Goal: Task Accomplishment & Management: Use online tool/utility

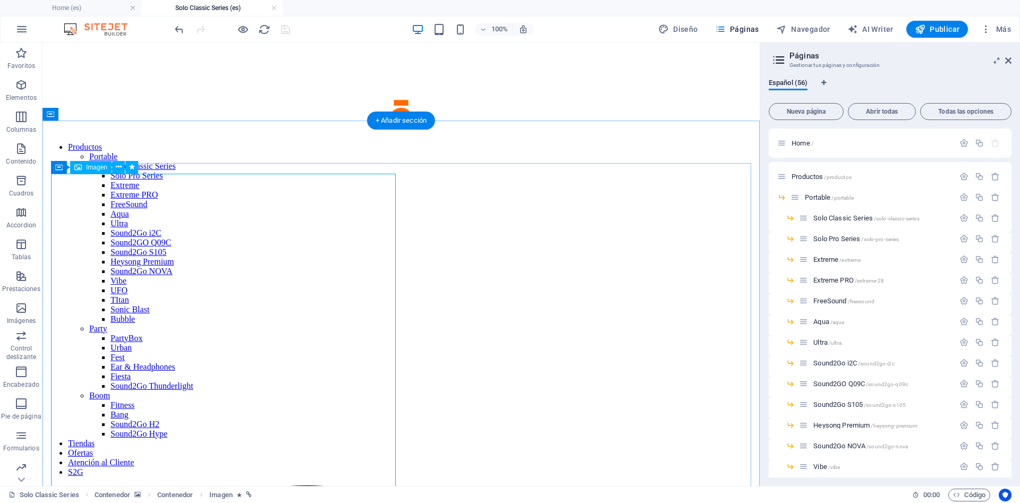
scroll to position [271, 0]
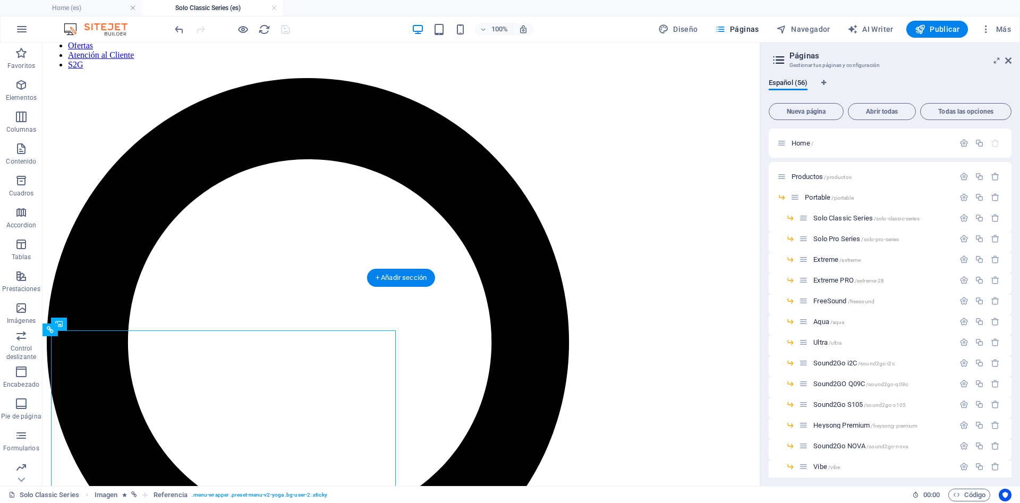
scroll to position [0, 0]
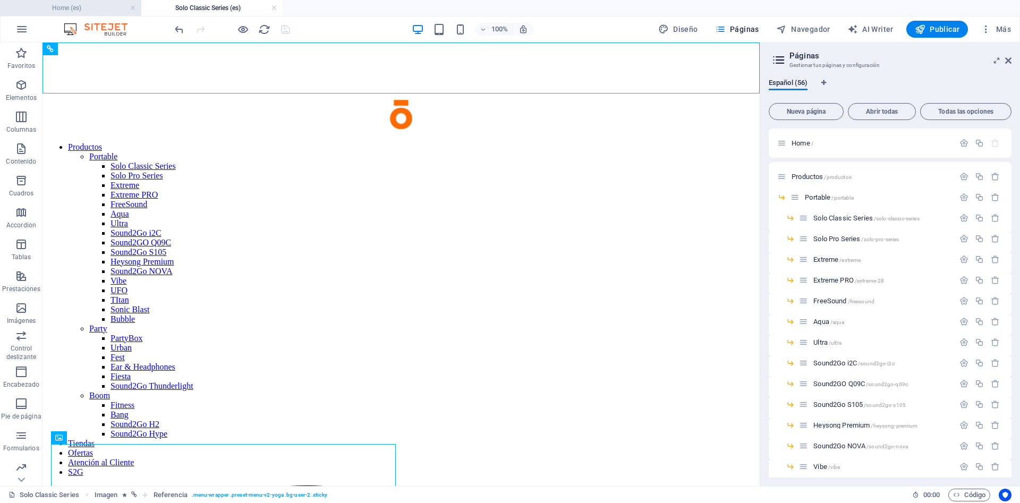
click at [100, 10] on h4 "Home (es)" at bounding box center [70, 8] width 141 height 12
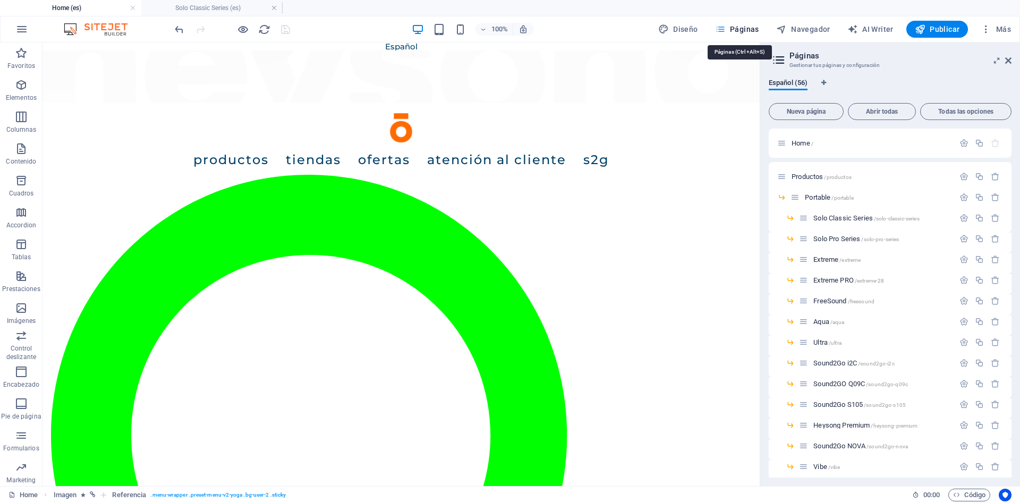
click at [746, 30] on span "Páginas" at bounding box center [737, 29] width 44 height 11
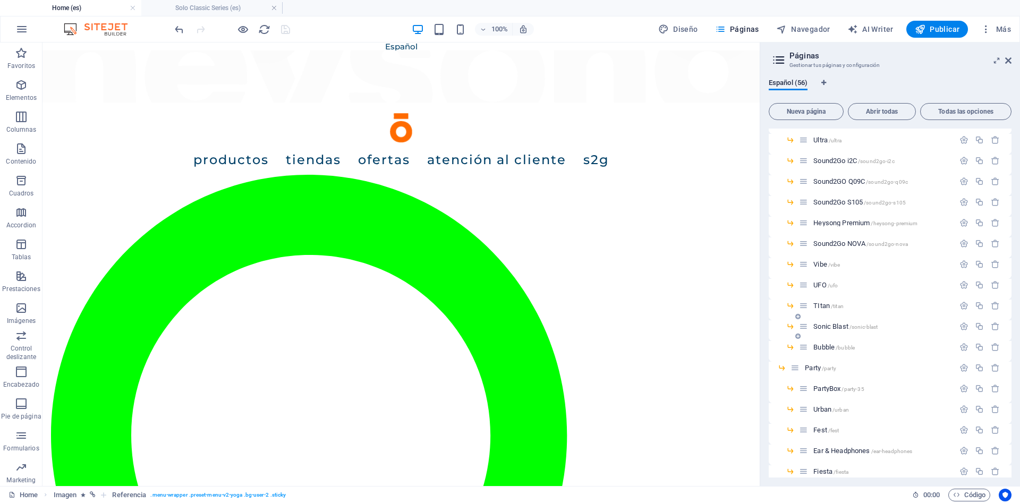
scroll to position [239, 0]
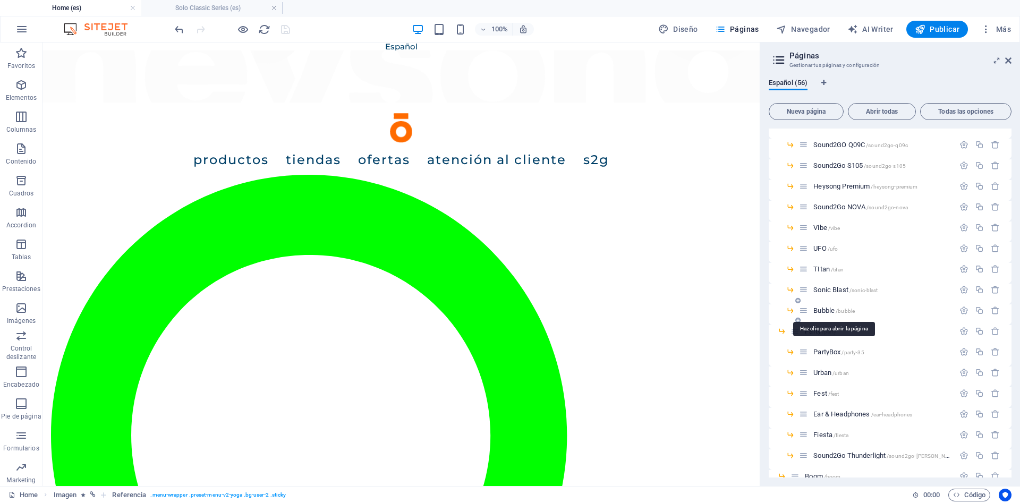
click at [823, 313] on span "Bubble /bubble" at bounding box center [833, 310] width 41 height 8
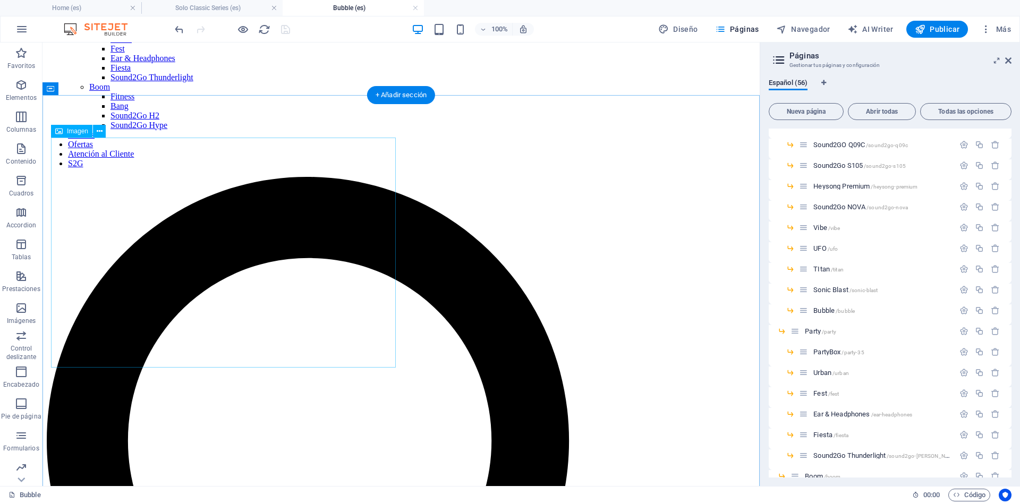
scroll to position [325, 0]
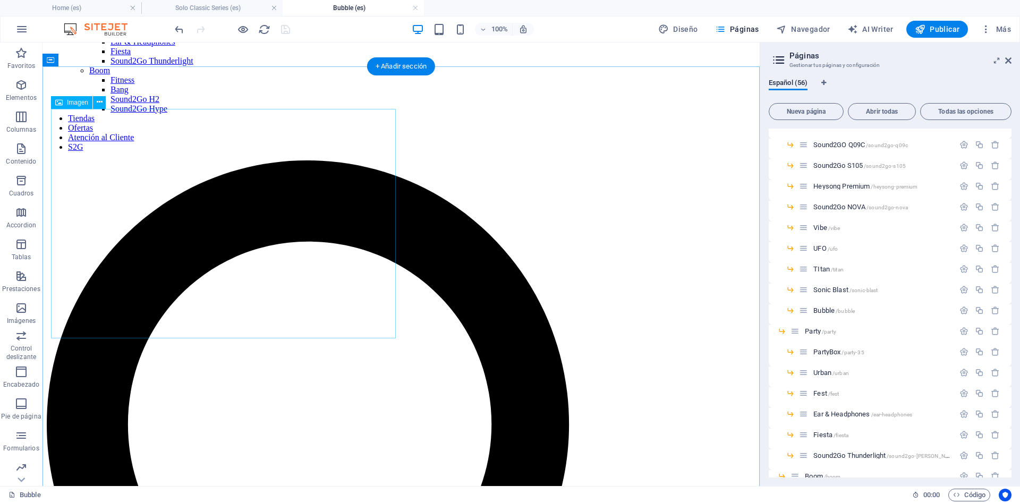
click at [19, 153] on icon "button" at bounding box center [21, 148] width 13 height 13
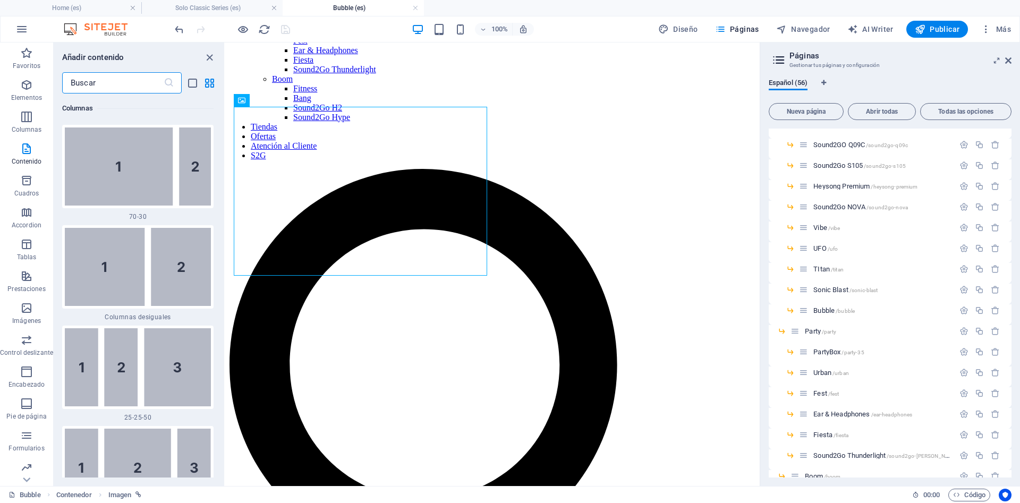
scroll to position [2226, 0]
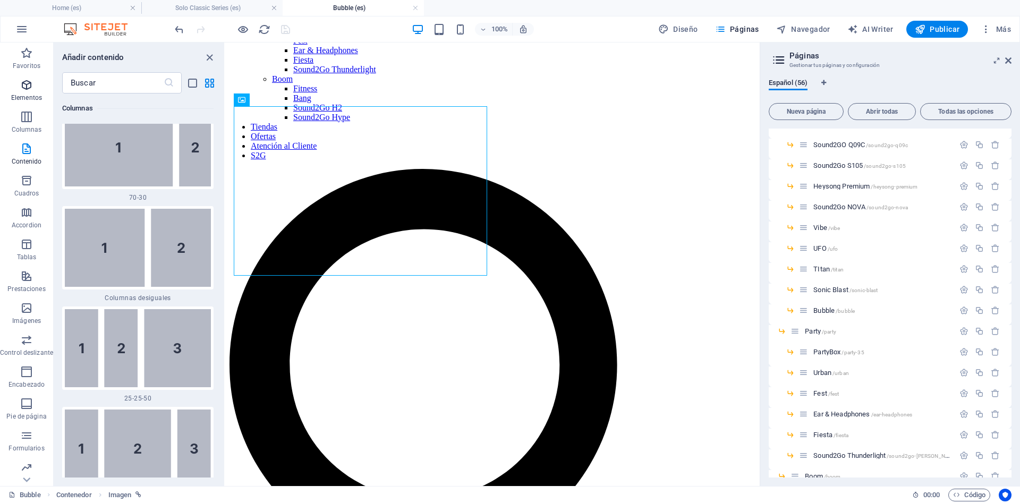
click at [25, 87] on icon "button" at bounding box center [26, 85] width 13 height 13
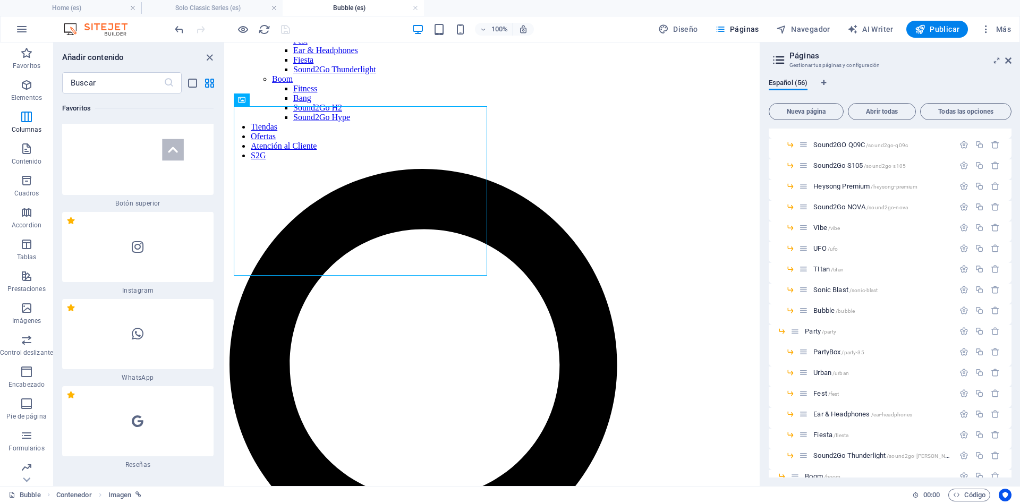
scroll to position [461, 0]
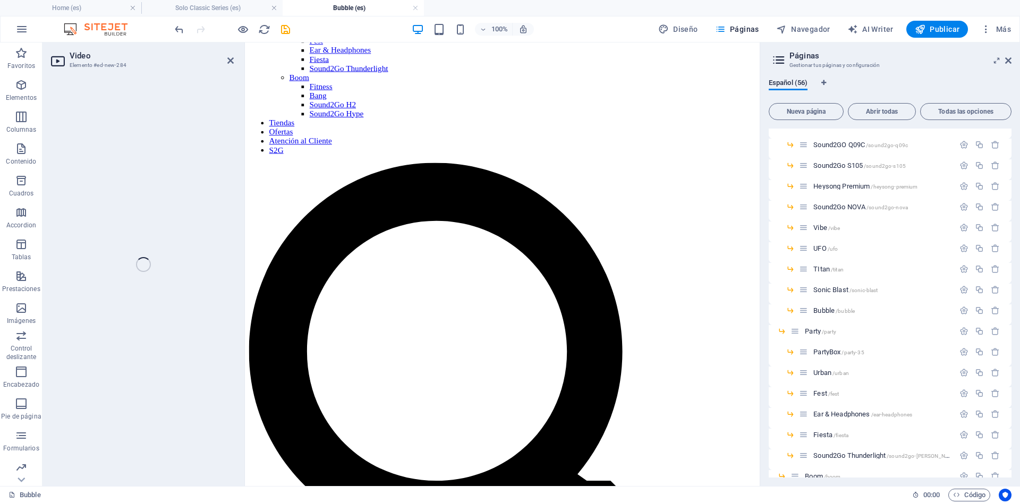
select select "%"
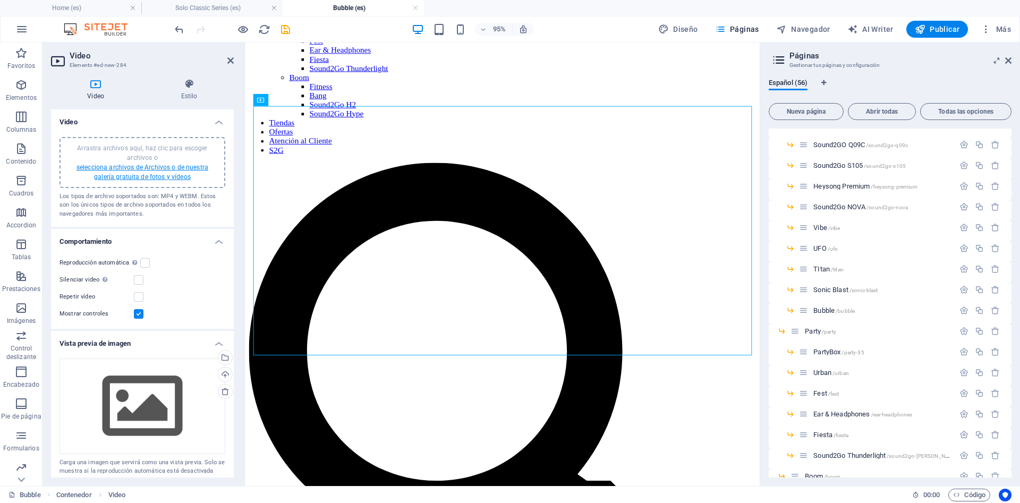
click at [141, 166] on link "selecciona archivos de Archivos o de nuestra galería gratuita de fotos y vídeos" at bounding box center [142, 172] width 132 height 17
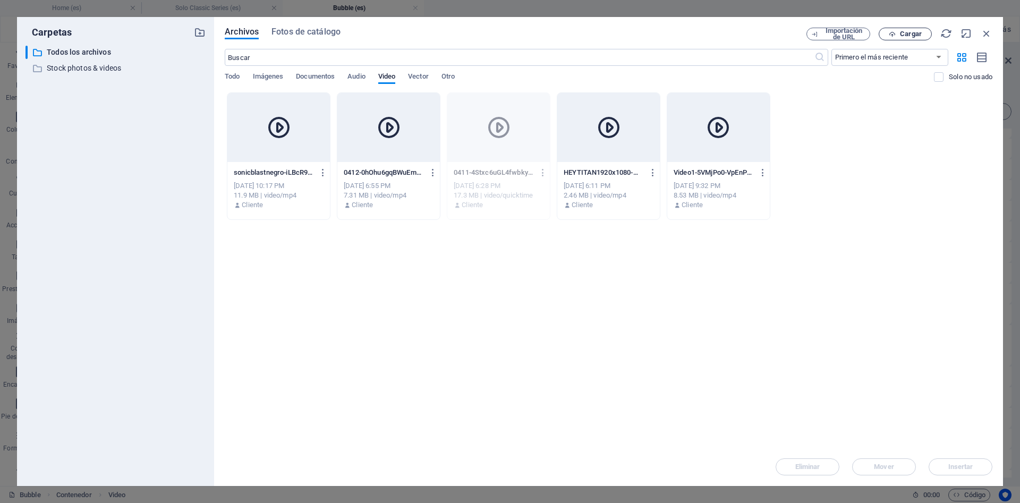
click at [895, 35] on icon "button" at bounding box center [892, 34] width 7 height 7
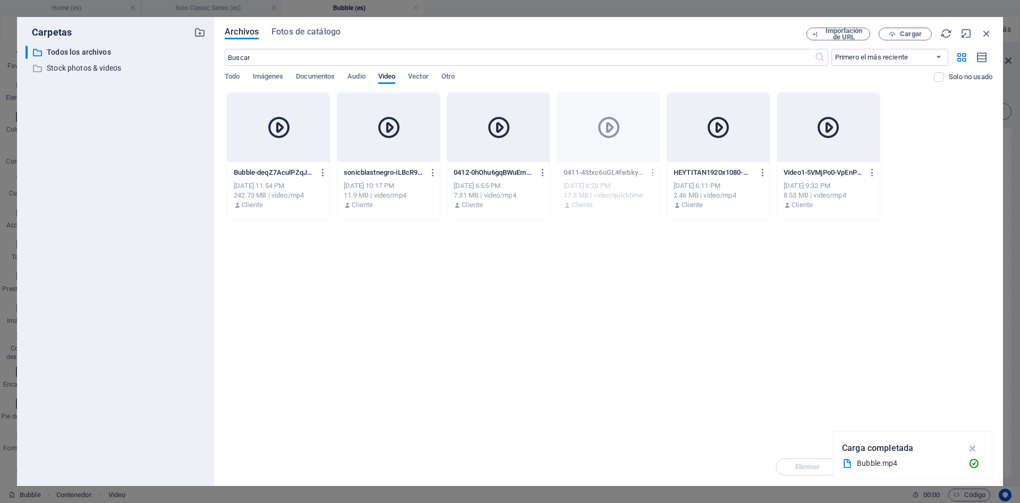
click at [723, 404] on div "Arrastra archivos aquí para cargarlos de inmediato Bubble-deqZ7AculPZqJP03tvUdX…" at bounding box center [608, 269] width 767 height 355
click at [923, 271] on div "Arrastra archivos aquí para cargarlos de inmediato Bubble-deqZ7AculPZqJP03tvUdX…" at bounding box center [608, 269] width 767 height 355
click at [911, 204] on div "Bubble-deqZ7AculPZqJP03tvUdXA.mp4 Bubble-deqZ7AculPZqJP03tvUdXA.mp4 [DATE] 11:5…" at bounding box center [608, 155] width 767 height 127
click at [949, 31] on icon "button" at bounding box center [946, 34] width 12 height 12
click at [835, 130] on icon at bounding box center [827, 127] width 25 height 25
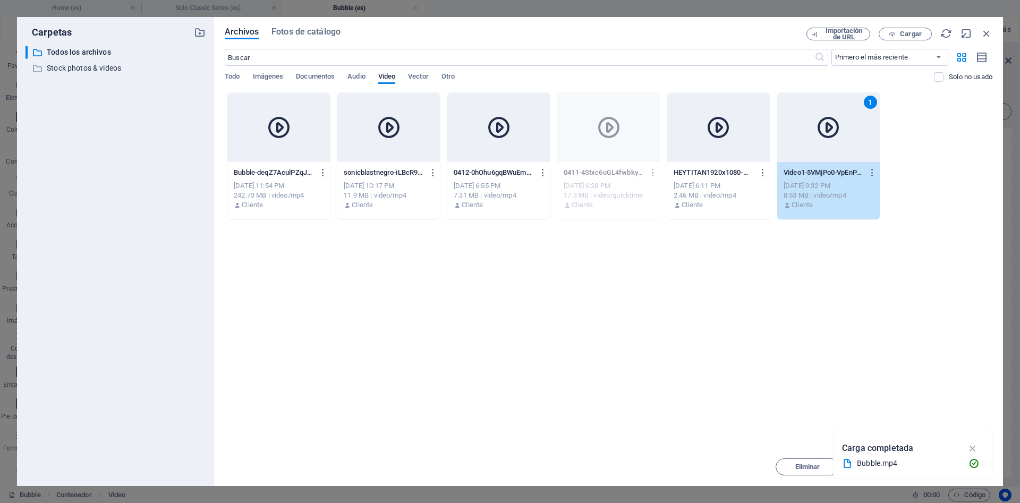
click at [839, 127] on icon at bounding box center [827, 127] width 25 height 25
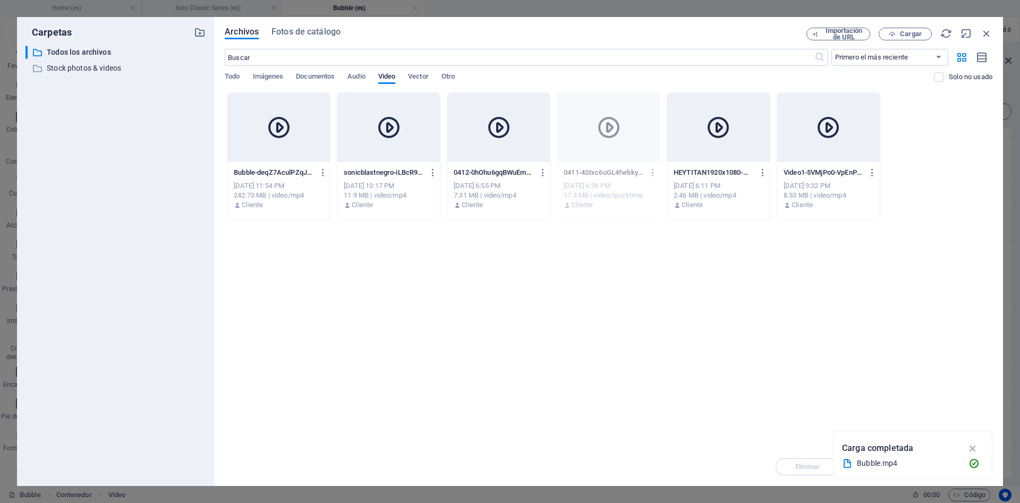
click at [267, 180] on div "Bubble-deqZ7AculPZqJP03tvUdXA.mp4 Bubble-deqZ7AculPZqJP03tvUdXA.mp4" at bounding box center [279, 172] width 90 height 17
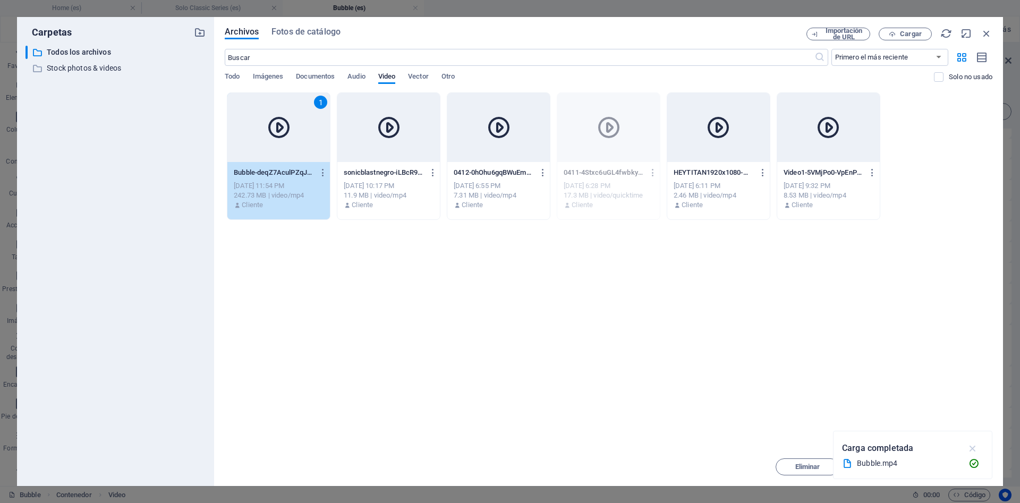
click at [971, 450] on icon "button" at bounding box center [973, 448] width 12 height 12
drag, startPoint x: 951, startPoint y: 472, endPoint x: 371, endPoint y: 371, distance: 588.6
click at [951, 472] on button "Insertar" at bounding box center [960, 466] width 64 height 17
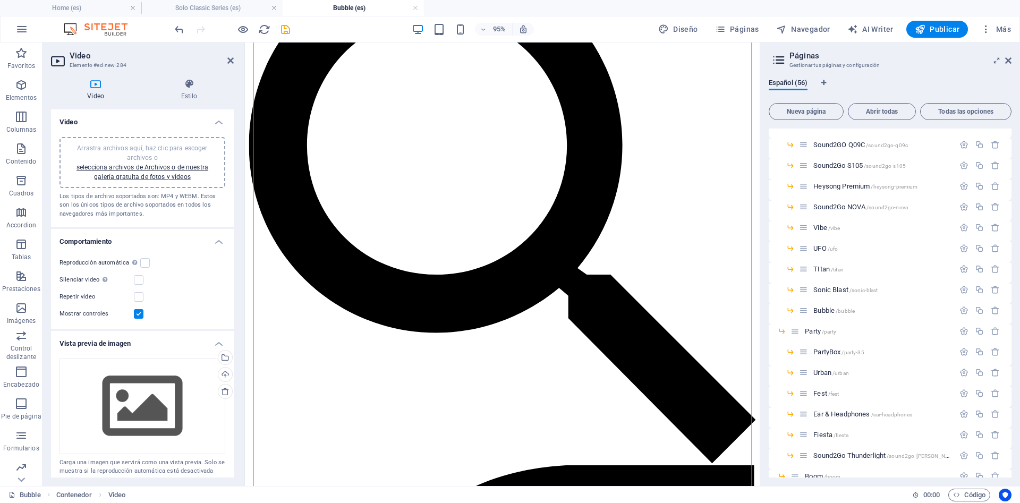
scroll to position [169, 0]
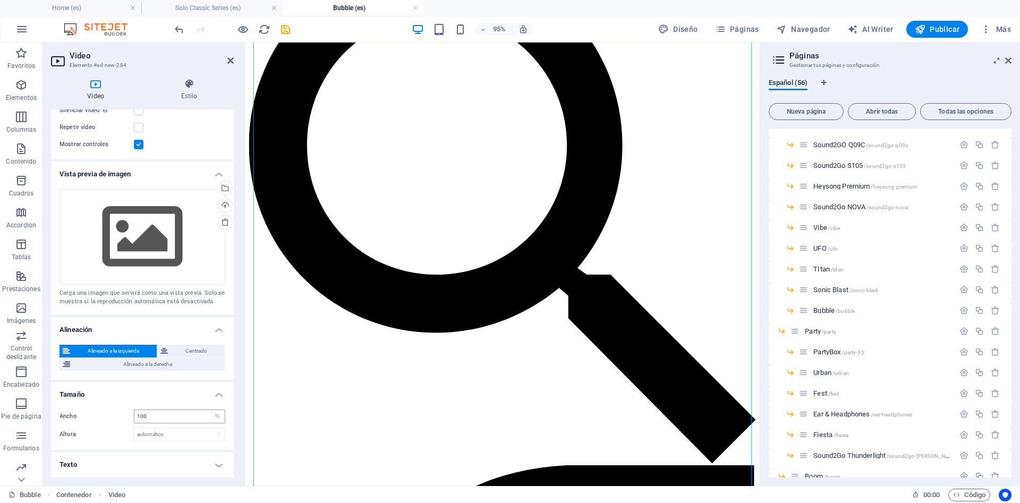
drag, startPoint x: 158, startPoint y: 409, endPoint x: 152, endPoint y: 412, distance: 6.9
click at [152, 412] on div "Ancho 100 automático px % Altura automático px" at bounding box center [142, 425] width 183 height 49
drag, startPoint x: 151, startPoint y: 412, endPoint x: 92, endPoint y: 415, distance: 59.0
click at [134, 415] on input "100" at bounding box center [179, 416] width 90 height 13
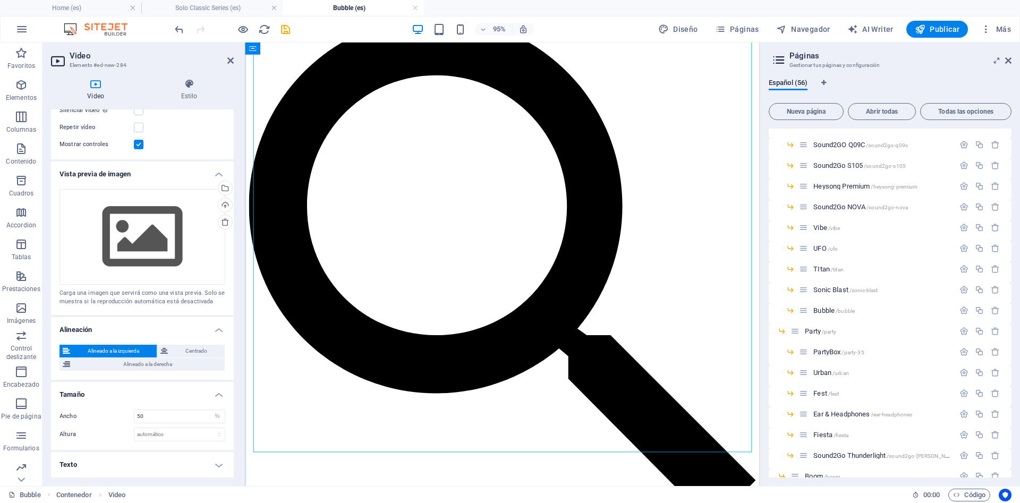
scroll to position [542, 0]
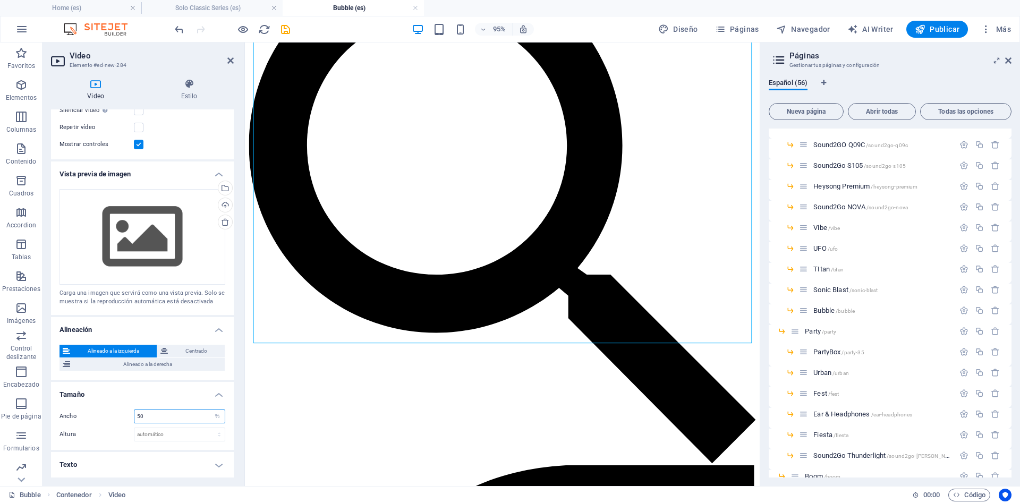
drag, startPoint x: 159, startPoint y: 421, endPoint x: 97, endPoint y: 413, distance: 62.6
click at [134, 413] on input "50" at bounding box center [179, 416] width 90 height 13
type input "30"
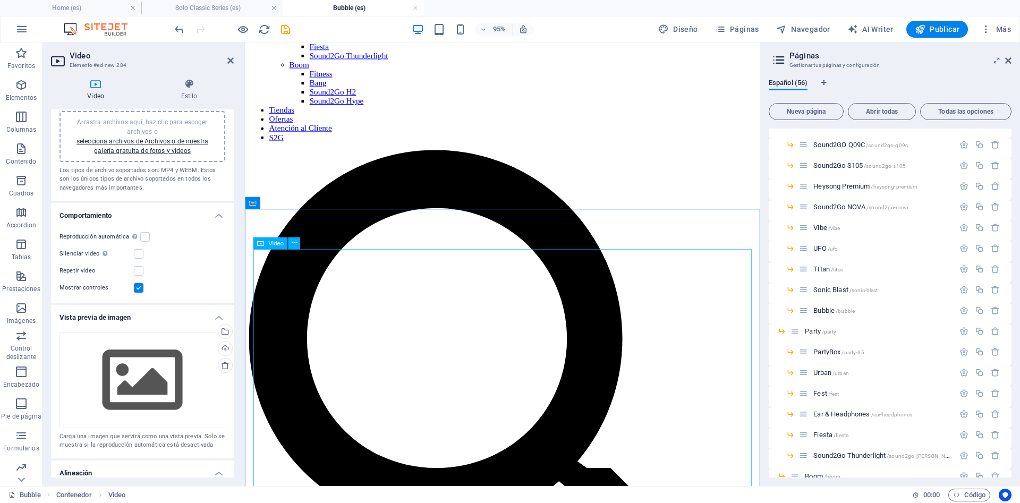
scroll to position [379, 0]
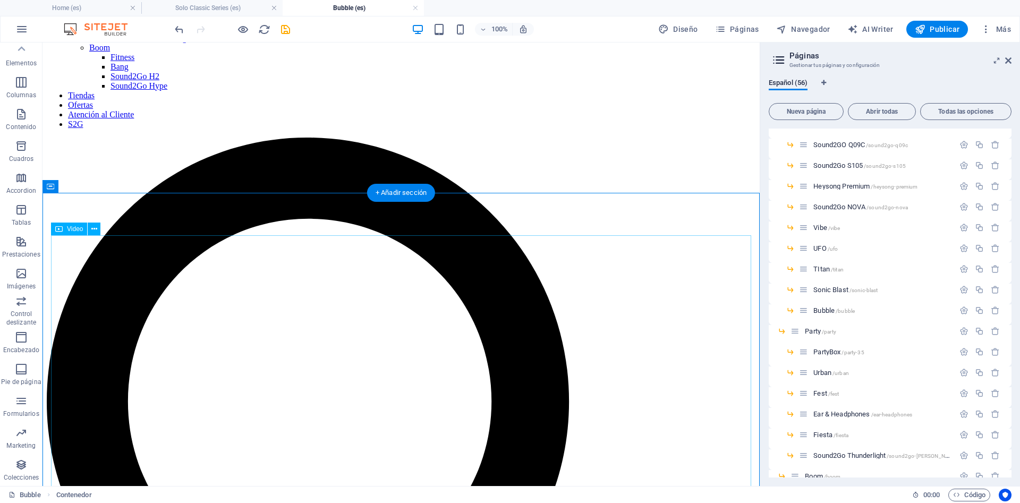
scroll to position [510, 0]
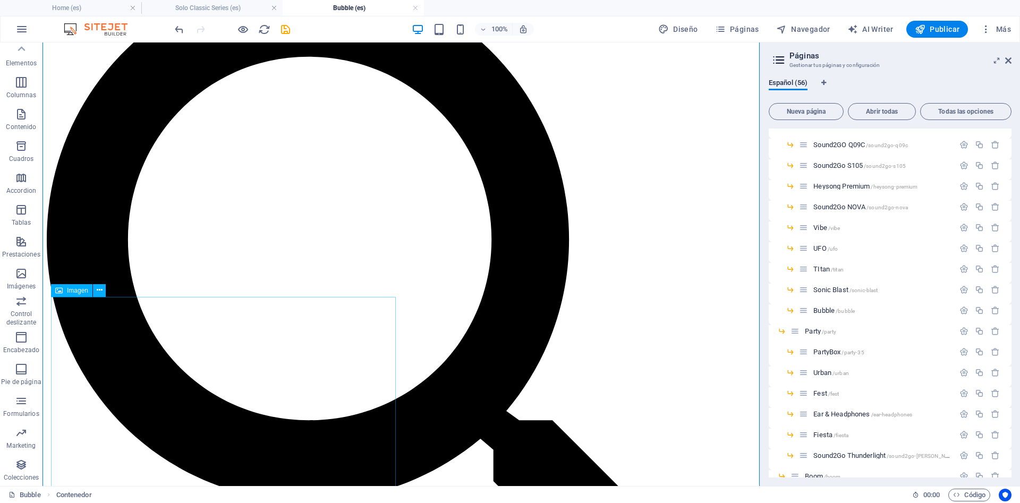
drag, startPoint x: 123, startPoint y: 275, endPoint x: 132, endPoint y: 337, distance: 62.8
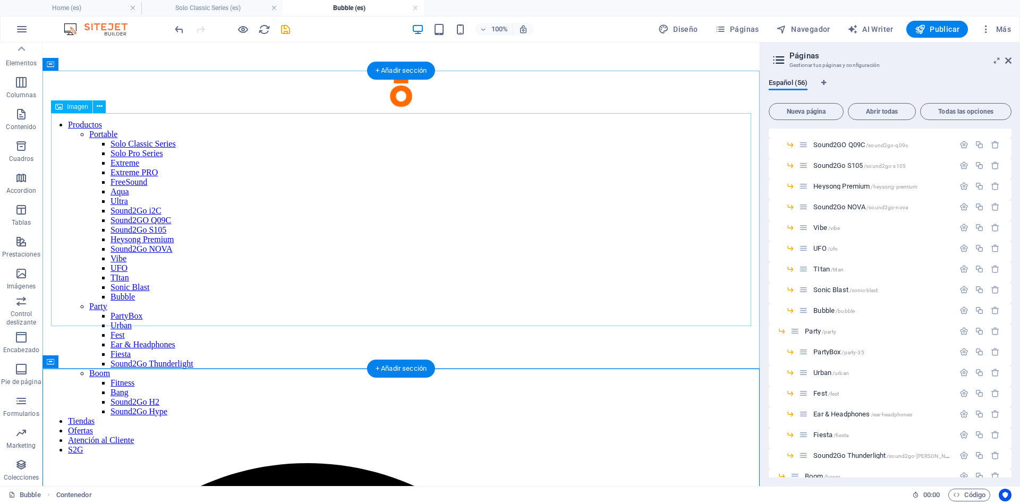
scroll to position [0, 0]
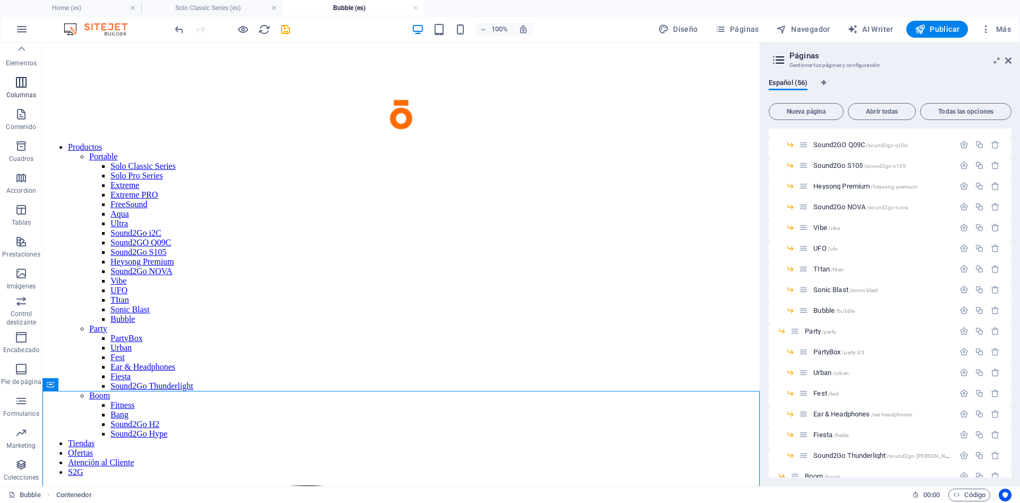
click at [26, 82] on icon "button" at bounding box center [21, 82] width 13 height 13
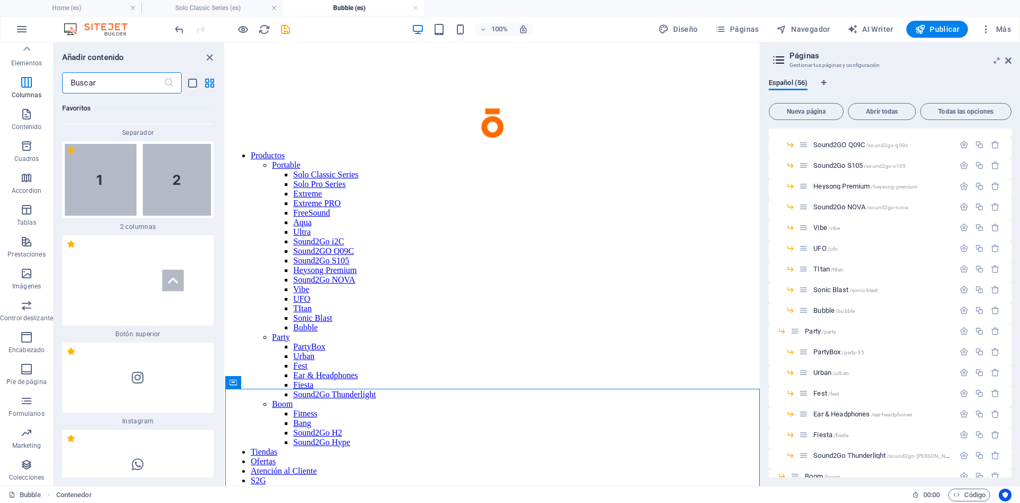
scroll to position [874, 0]
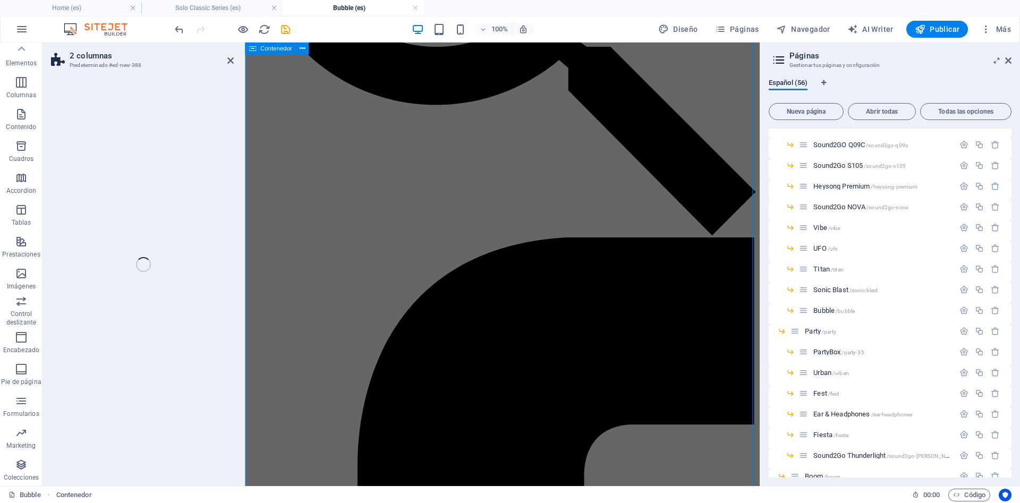
scroll to position [1217, 0]
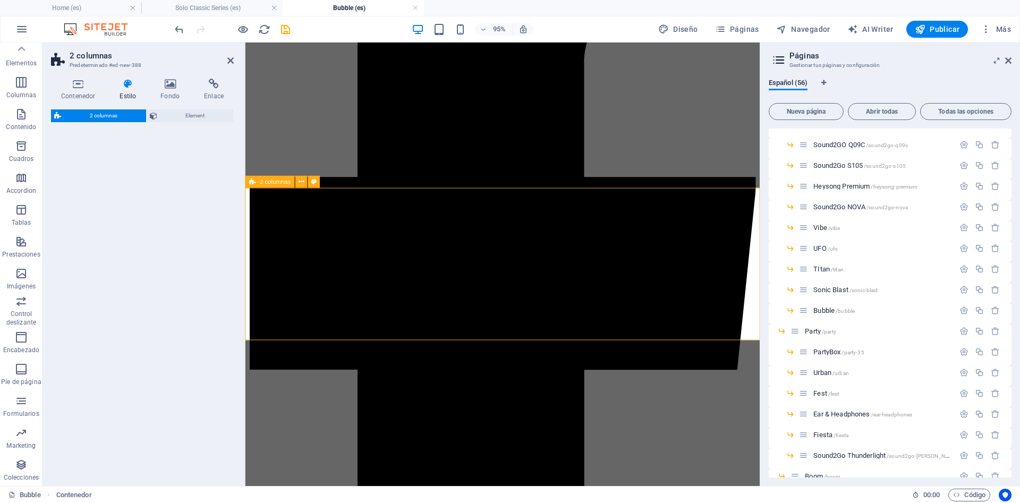
select select "rem"
select select "preset-columns-two-v2-default"
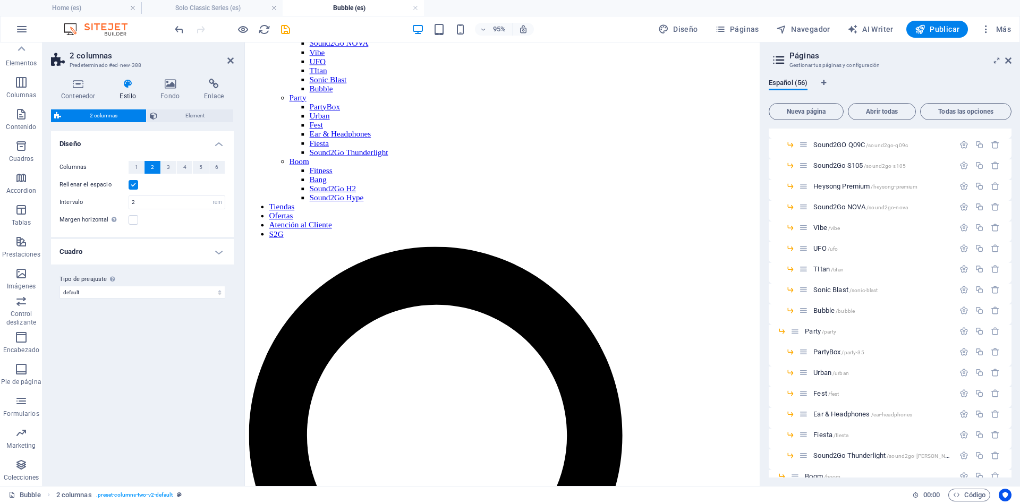
scroll to position [209, 0]
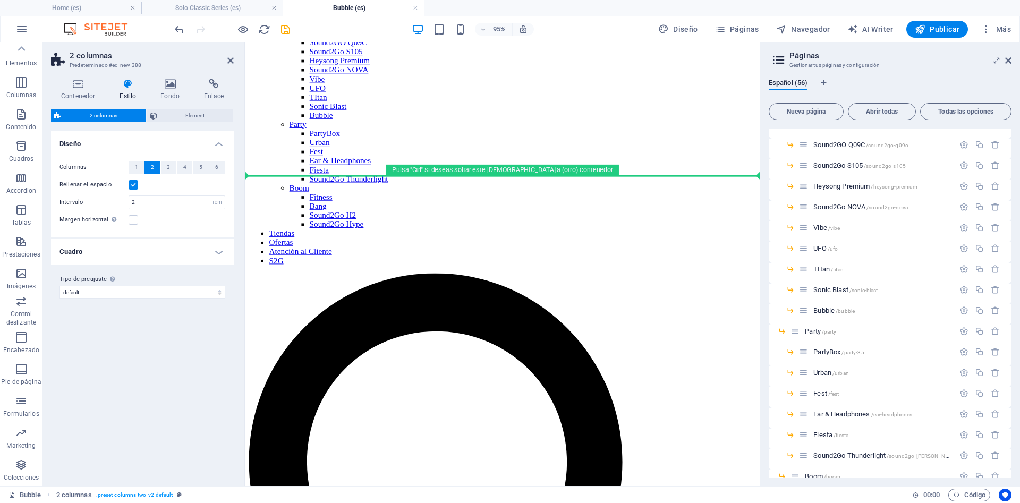
drag, startPoint x: 498, startPoint y: 429, endPoint x: 254, endPoint y: 189, distance: 342.9
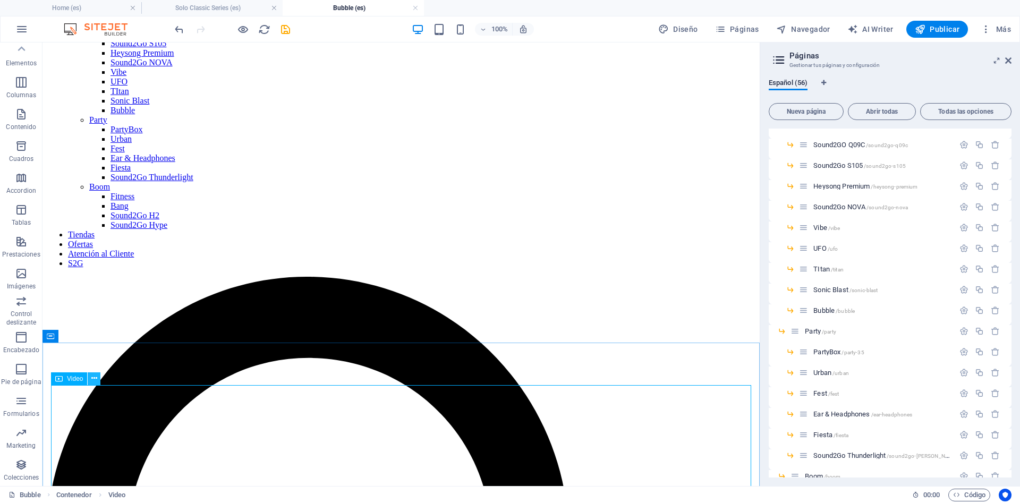
click at [95, 379] on icon at bounding box center [94, 378] width 6 height 11
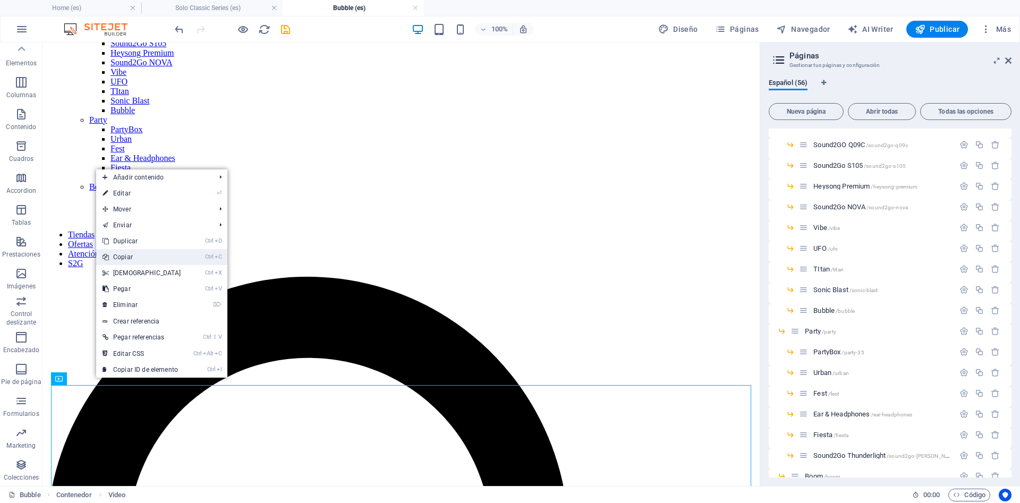
click at [174, 260] on link "Ctrl C Copiar" at bounding box center [141, 257] width 91 height 16
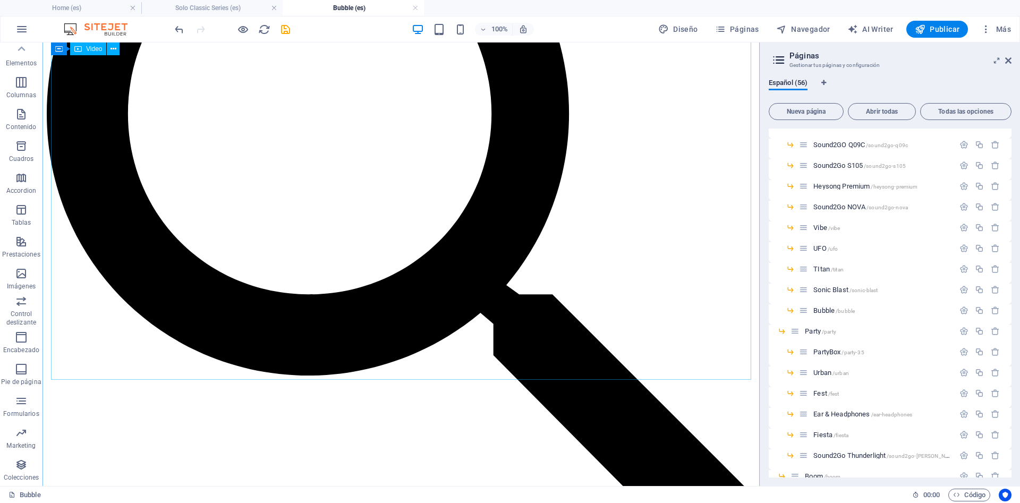
scroll to position [534, 0]
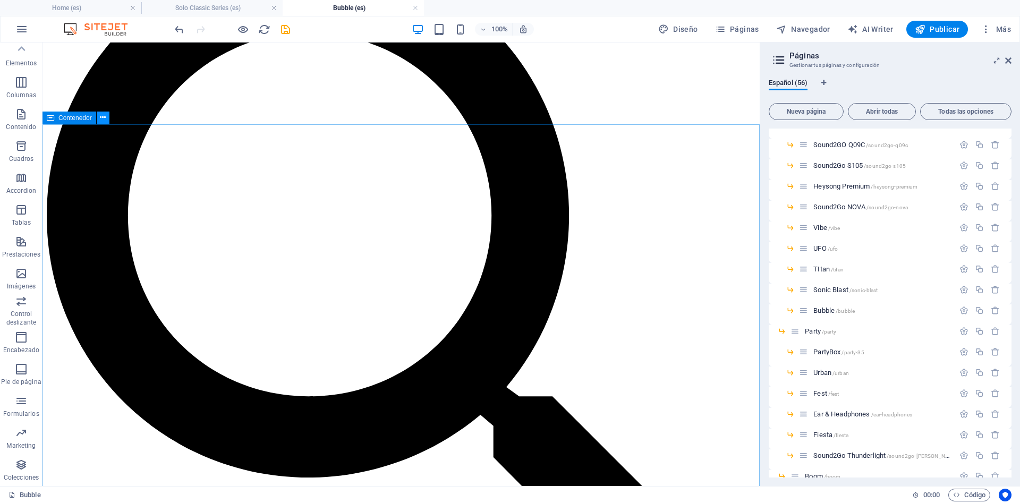
click at [102, 118] on icon at bounding box center [103, 117] width 6 height 11
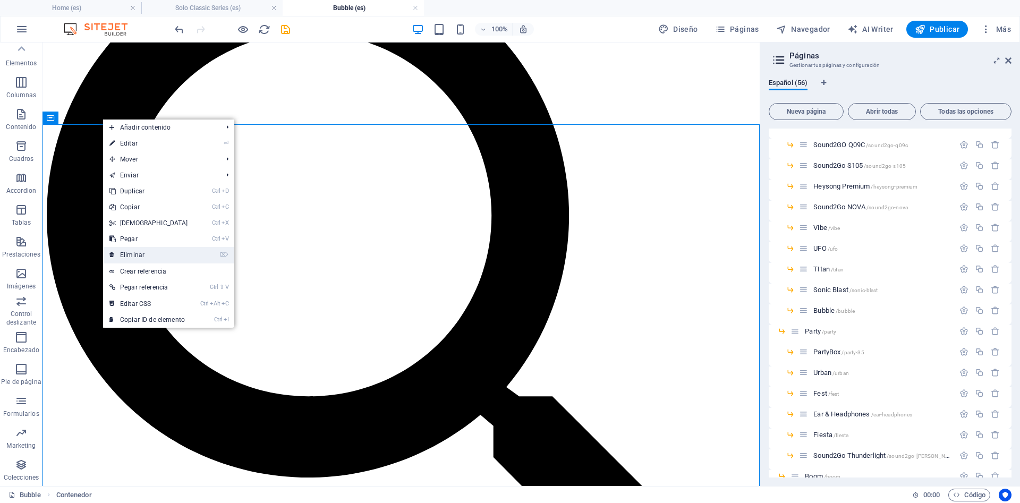
click at [162, 255] on link "⌦ Eliminar" at bounding box center [148, 255] width 91 height 16
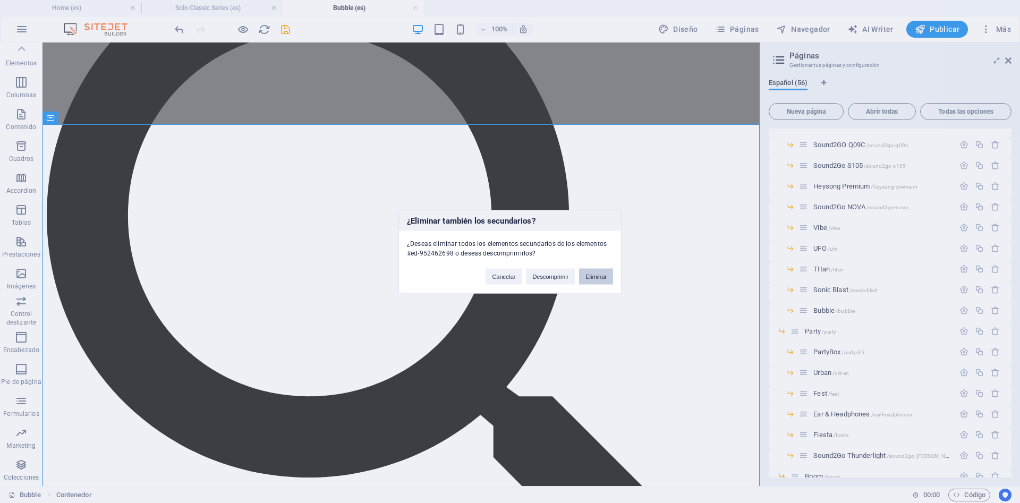
click at [595, 278] on button "Eliminar" at bounding box center [596, 276] width 34 height 16
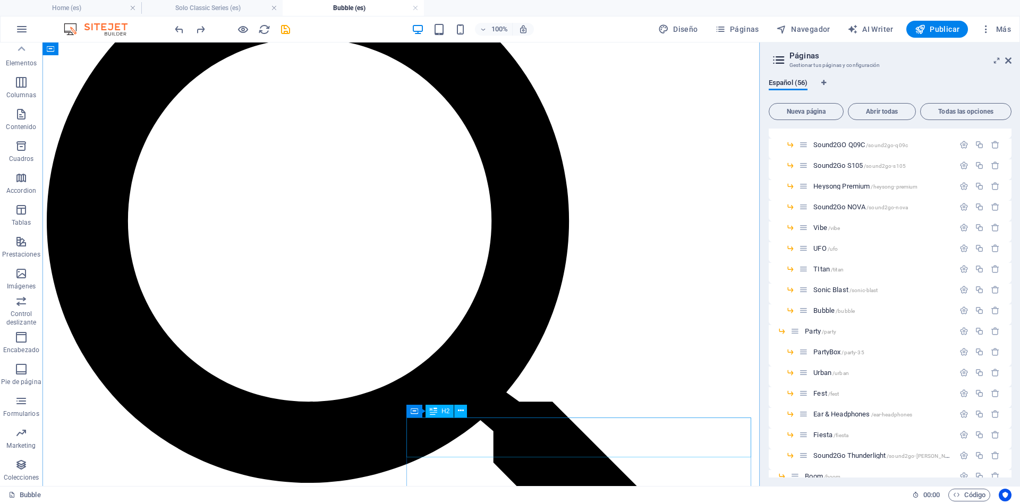
scroll to position [658, 0]
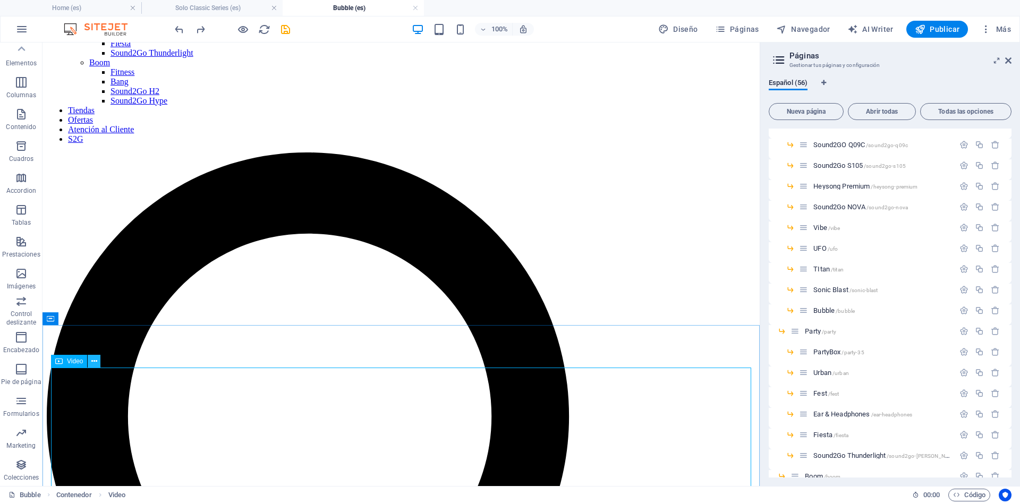
click at [98, 362] on button at bounding box center [94, 361] width 13 height 13
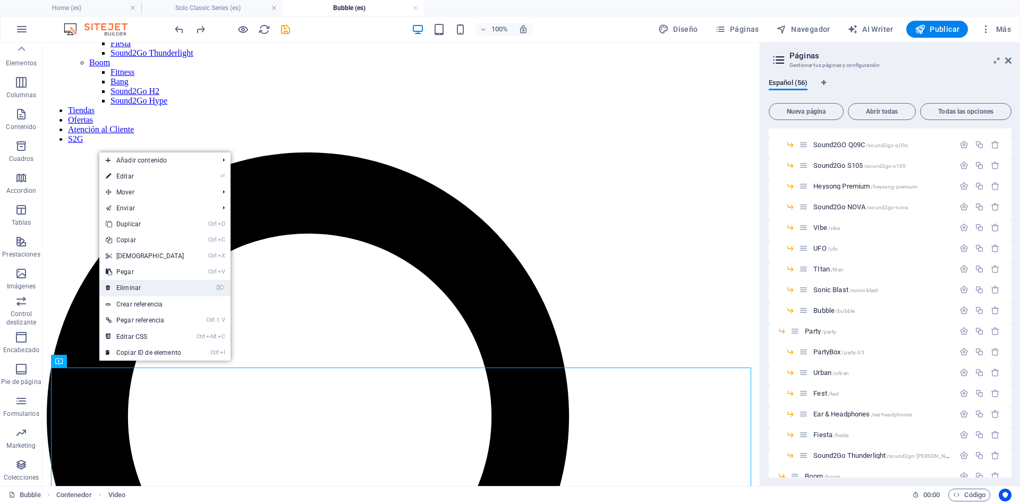
drag, startPoint x: 151, startPoint y: 287, endPoint x: 173, endPoint y: 246, distance: 46.8
click at [151, 287] on link "⌦ Eliminar" at bounding box center [144, 288] width 91 height 16
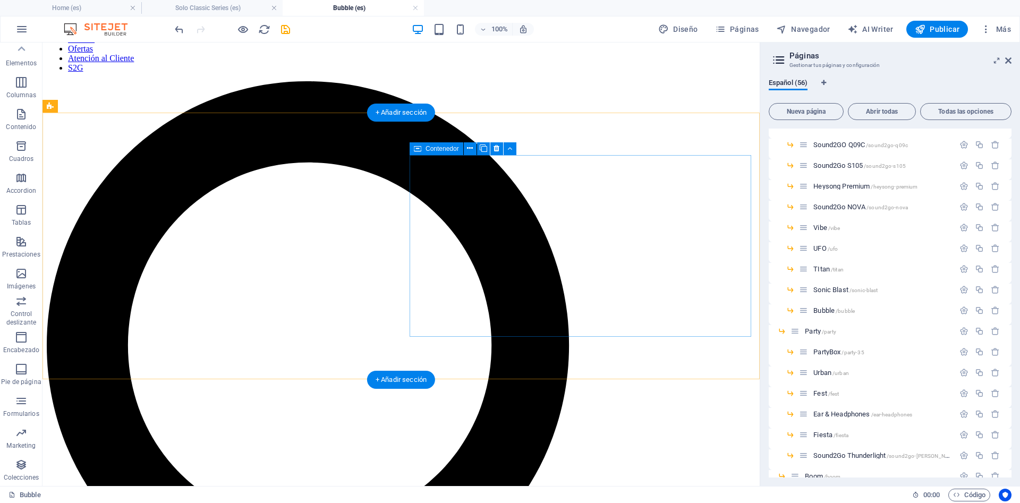
scroll to position [441, 0]
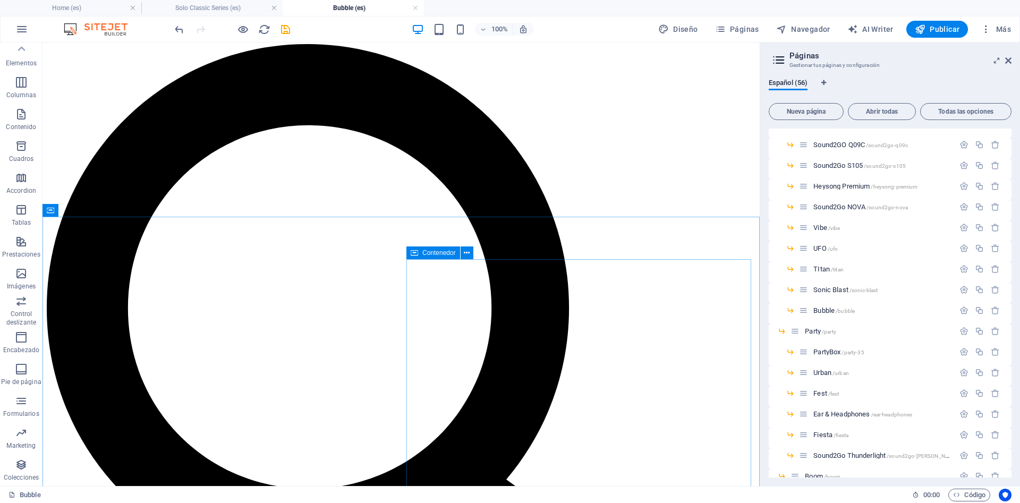
click at [442, 251] on span "Contenedor" at bounding box center [438, 253] width 33 height 6
click at [465, 254] on icon at bounding box center [467, 252] width 6 height 11
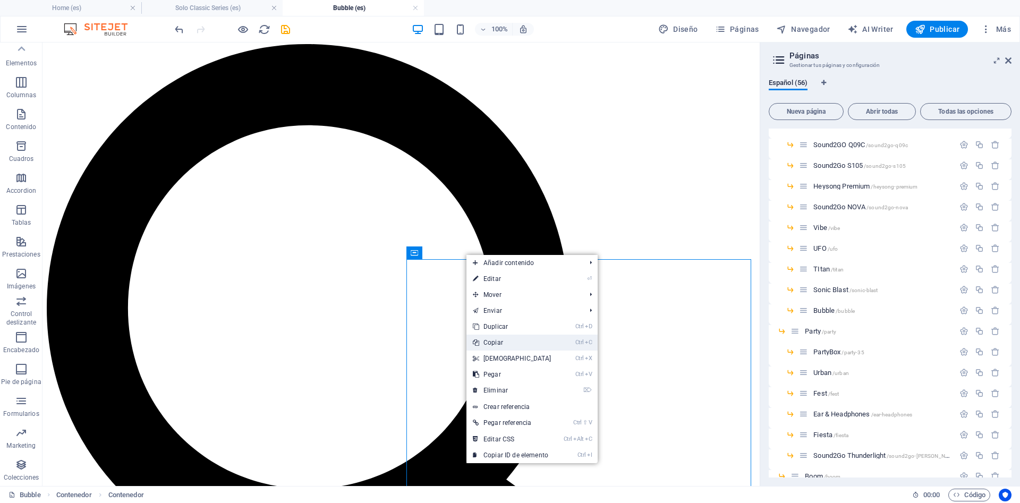
click at [515, 340] on link "Ctrl C Copiar" at bounding box center [511, 343] width 91 height 16
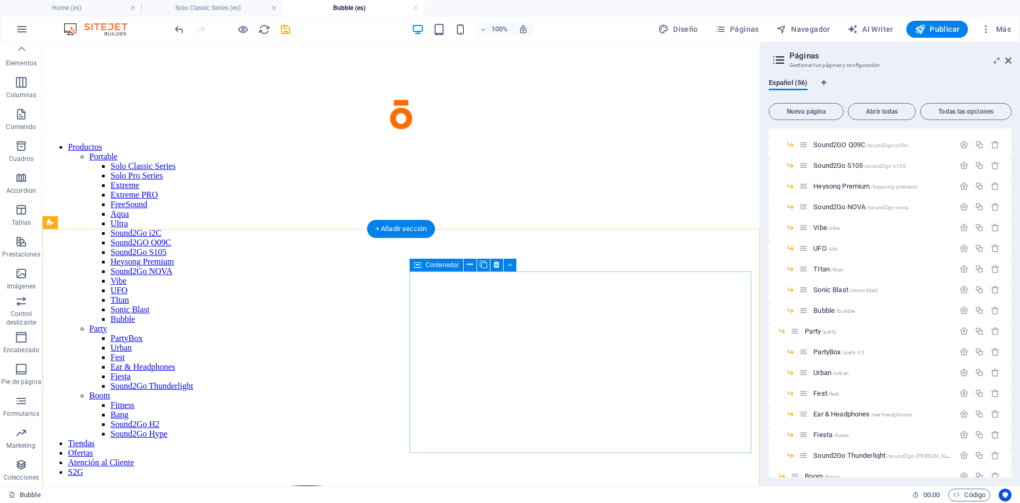
scroll to position [163, 0]
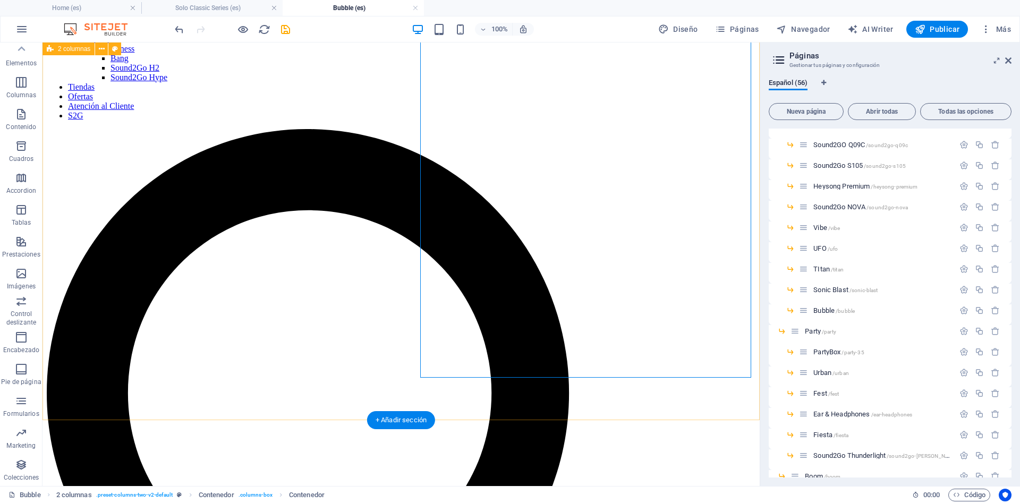
scroll to position [325, 0]
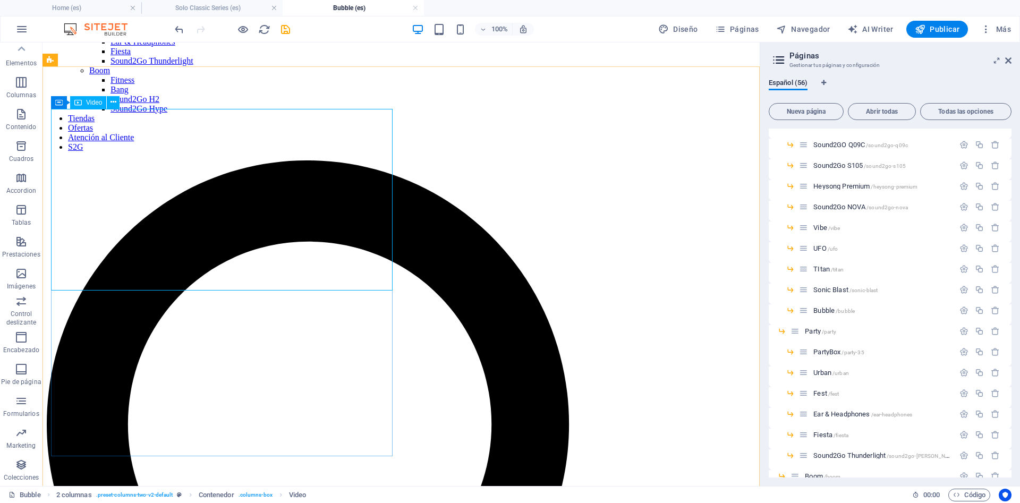
click at [84, 100] on div "Video" at bounding box center [88, 102] width 36 height 13
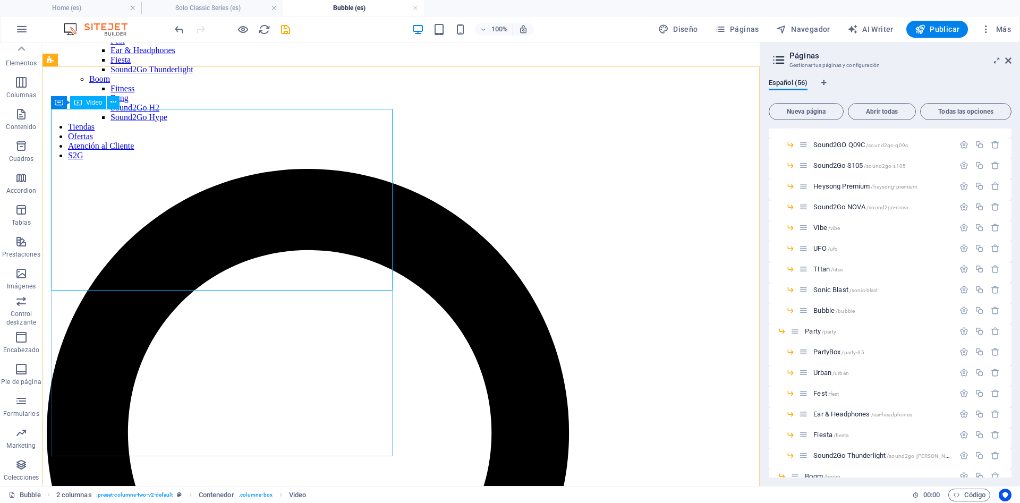
select select "%"
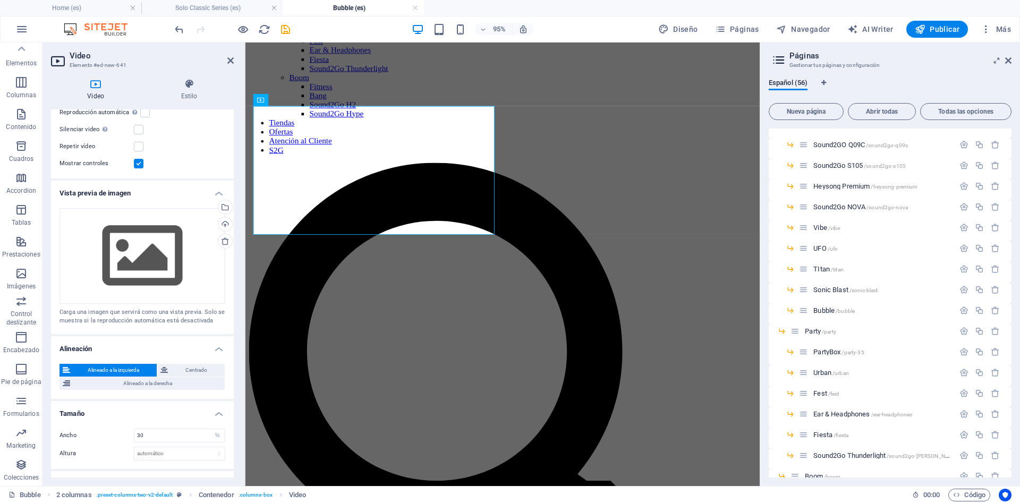
scroll to position [169, 0]
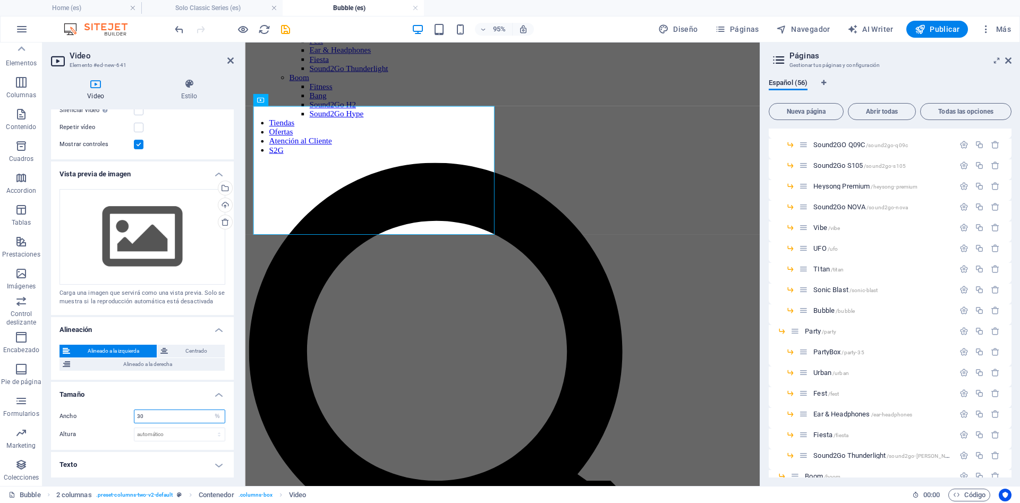
drag, startPoint x: 161, startPoint y: 417, endPoint x: 103, endPoint y: 421, distance: 58.6
click at [134, 423] on input "30" at bounding box center [179, 416] width 90 height 13
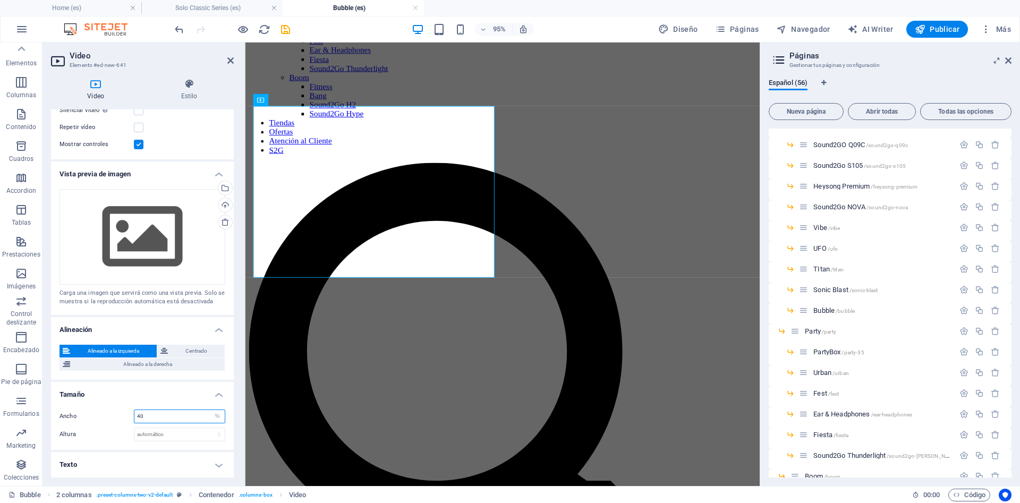
drag, startPoint x: 167, startPoint y: 414, endPoint x: 114, endPoint y: 413, distance: 53.7
click at [134, 413] on input "40" at bounding box center [179, 416] width 90 height 13
type input "50"
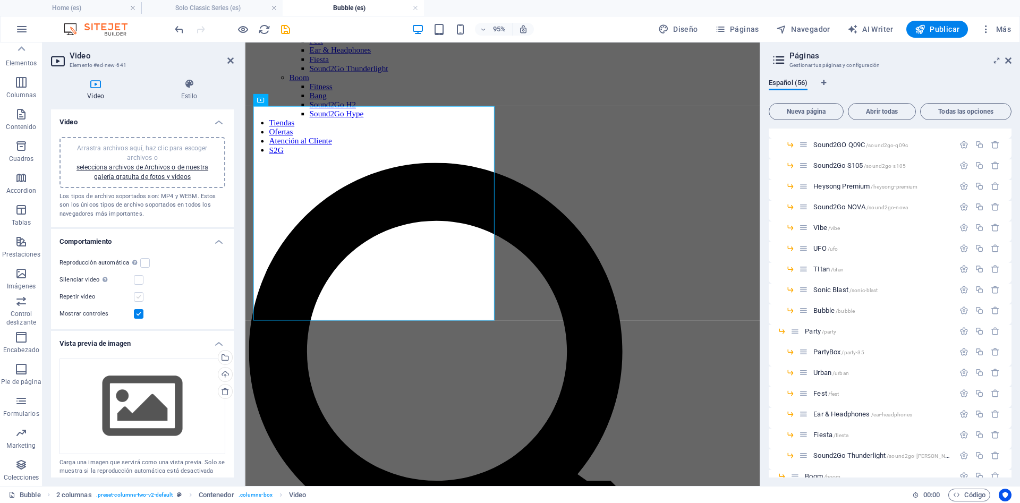
click at [135, 296] on label at bounding box center [139, 297] width 10 height 10
click at [0, 0] on input "Repetir vídeo" at bounding box center [0, 0] width 0 height 0
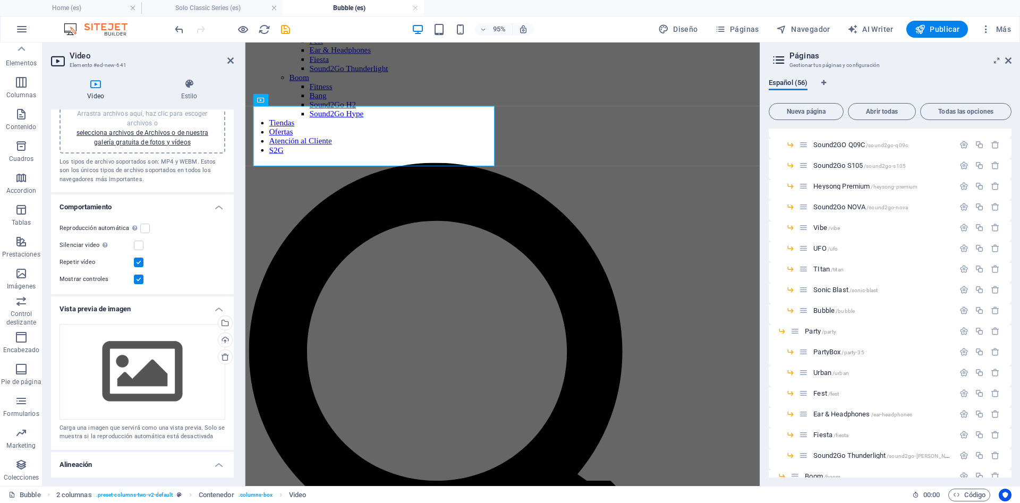
scroll to position [48, 0]
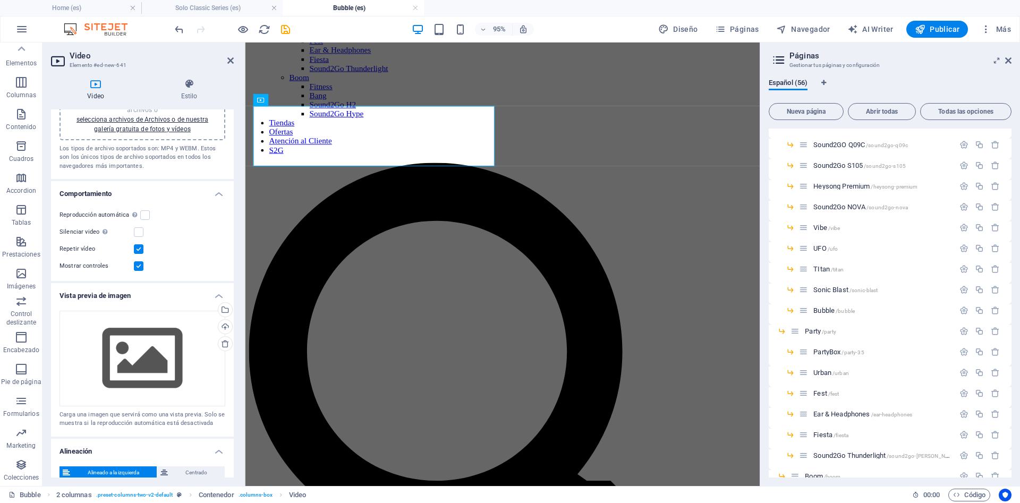
click at [138, 247] on label at bounding box center [139, 249] width 10 height 10
click at [0, 0] on input "Repetir vídeo" at bounding box center [0, 0] width 0 height 0
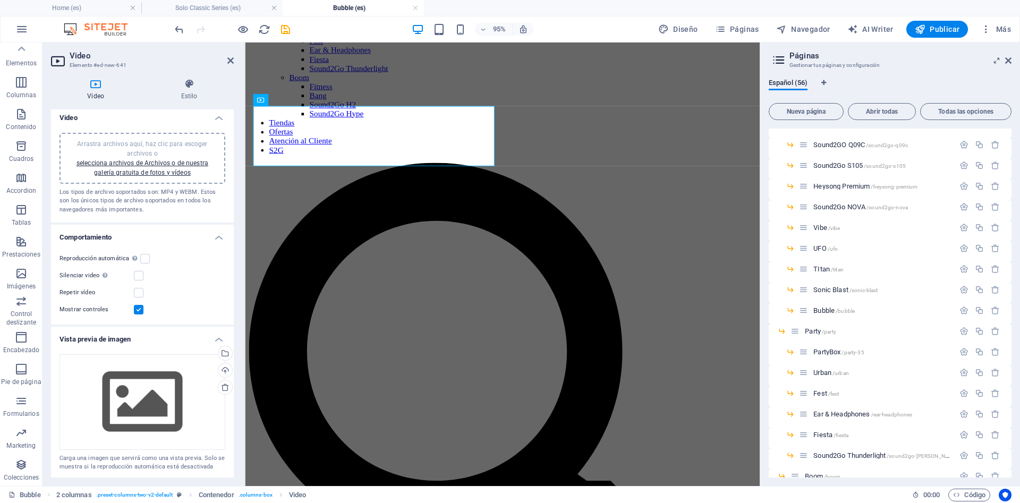
scroll to position [0, 0]
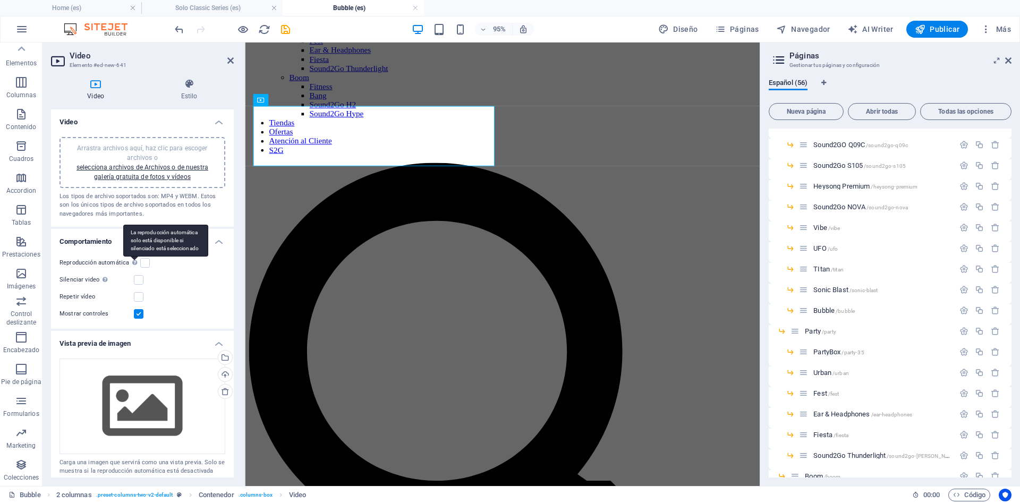
click at [138, 255] on div "La reproducción automática solo está disponible si silenciado está seleccionado" at bounding box center [165, 241] width 85 height 32
click at [0, 0] on input "Reproducción automática La reproducción automática solo está disponible si sile…" at bounding box center [0, 0] width 0 height 0
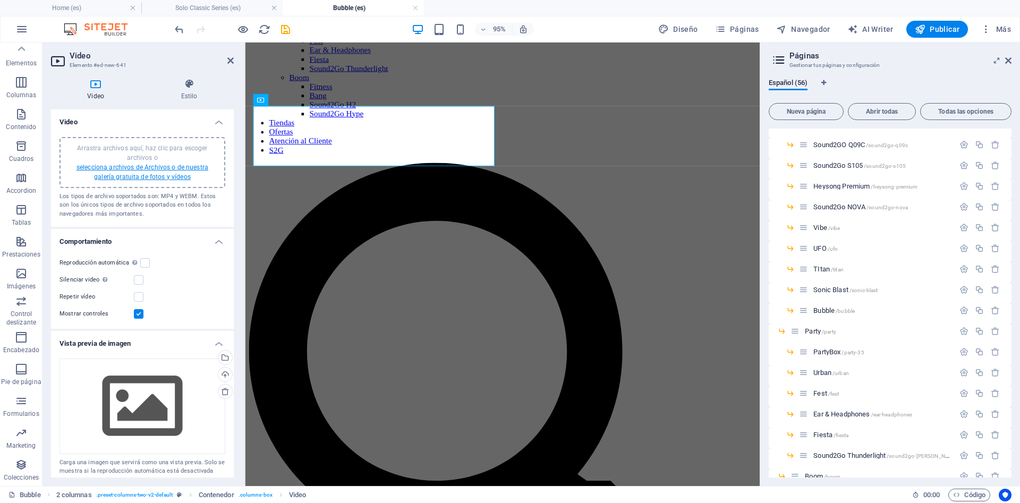
click at [186, 164] on link "selecciona archivos de Archivos o de nuestra galería gratuita de fotos y vídeos" at bounding box center [142, 172] width 132 height 17
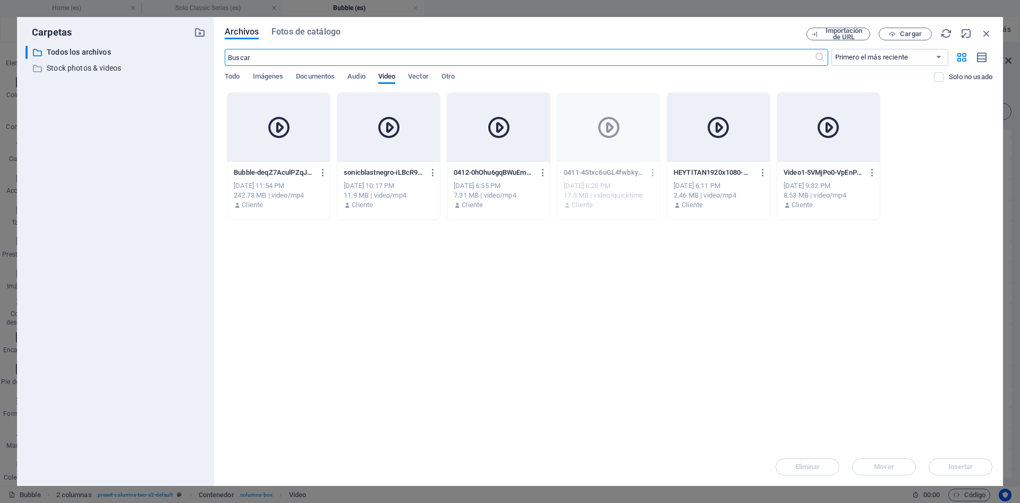
scroll to position [431, 0]
click at [379, 268] on div "Arrastra archivos aquí para cargarlos de inmediato Bubble-deqZ7AculPZqJP03tvUdX…" at bounding box center [608, 269] width 767 height 355
click at [284, 162] on div "Bubble-deqZ7AculPZqJP03tvUdXA.mp4 Bubble-deqZ7AculPZqJP03tvUdXA.mp4 [DATE] 11:5…" at bounding box center [278, 189] width 103 height 54
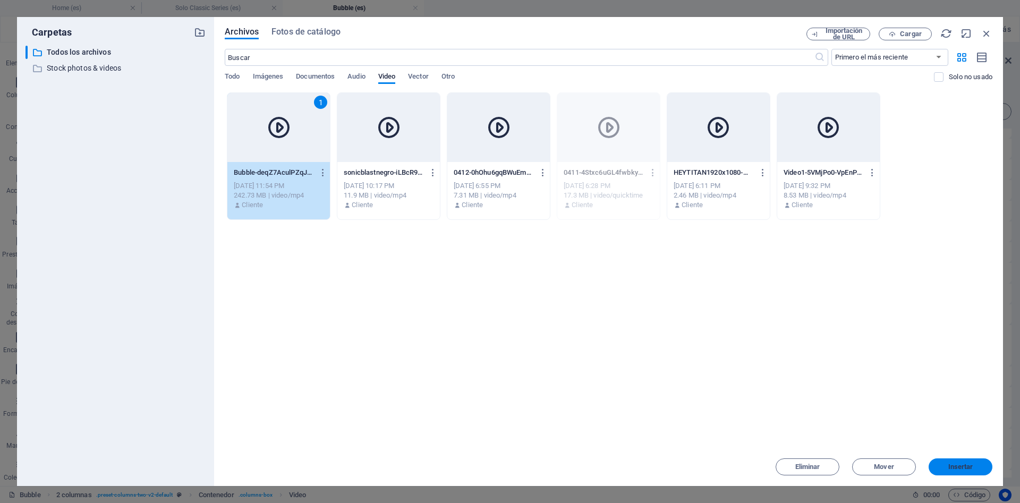
click at [953, 473] on button "Insertar" at bounding box center [960, 466] width 64 height 17
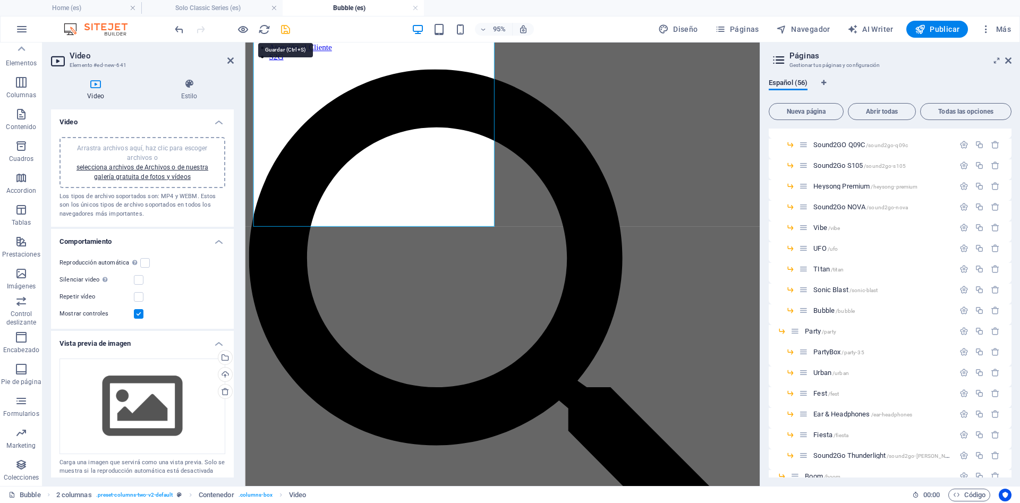
click at [290, 33] on icon "save" at bounding box center [285, 29] width 12 height 12
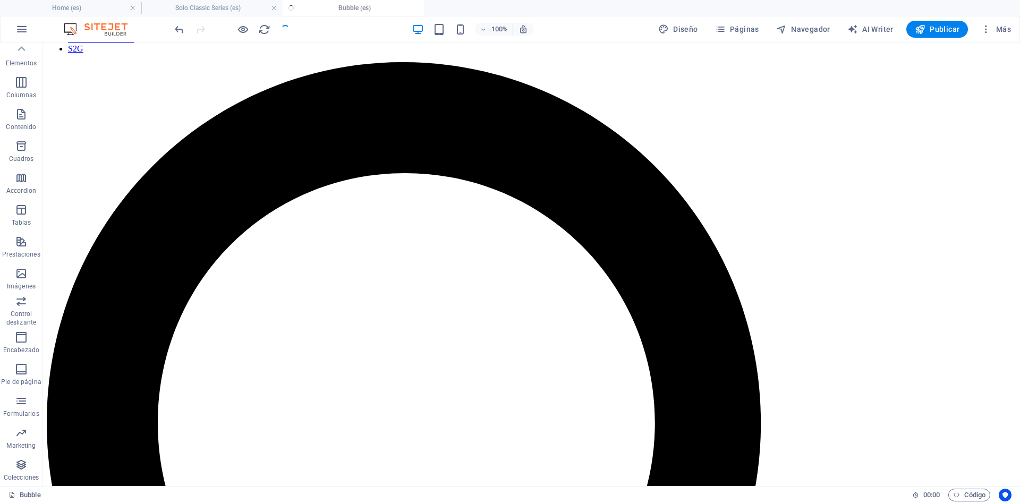
scroll to position [423, 0]
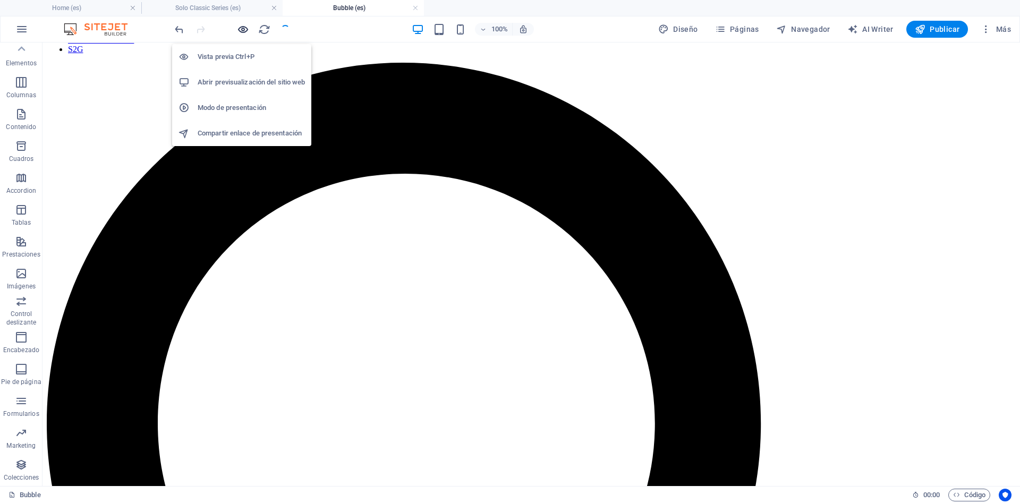
click at [245, 34] on icon "button" at bounding box center [243, 29] width 12 height 12
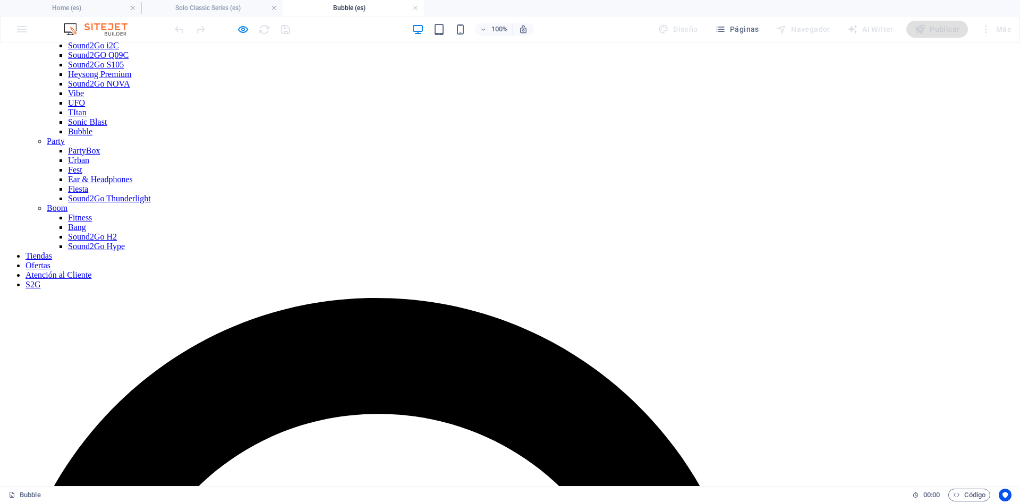
scroll to position [217, 0]
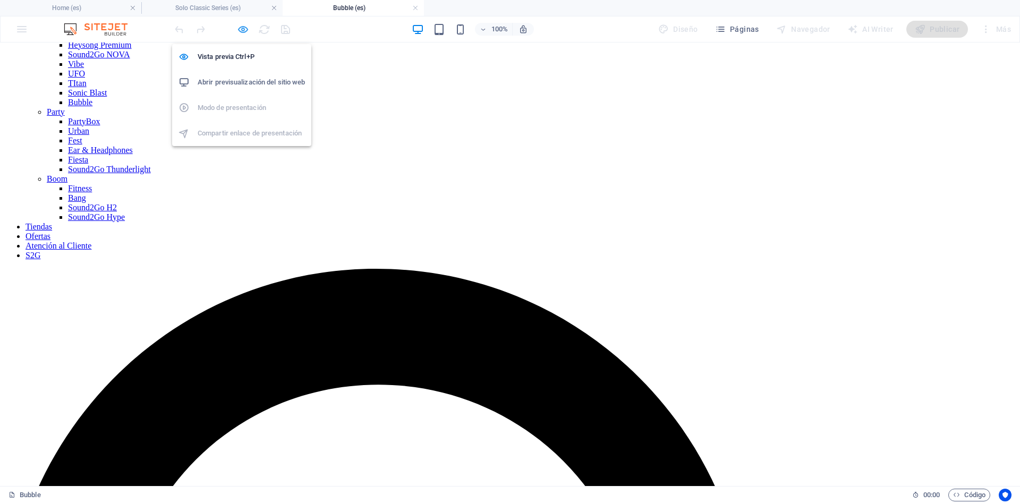
click at [245, 29] on icon "button" at bounding box center [243, 29] width 12 height 12
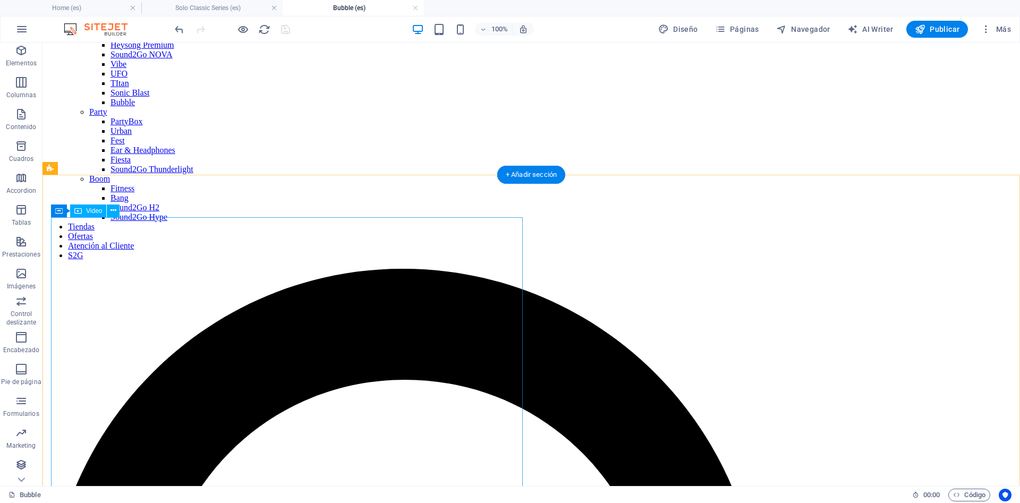
select select "%"
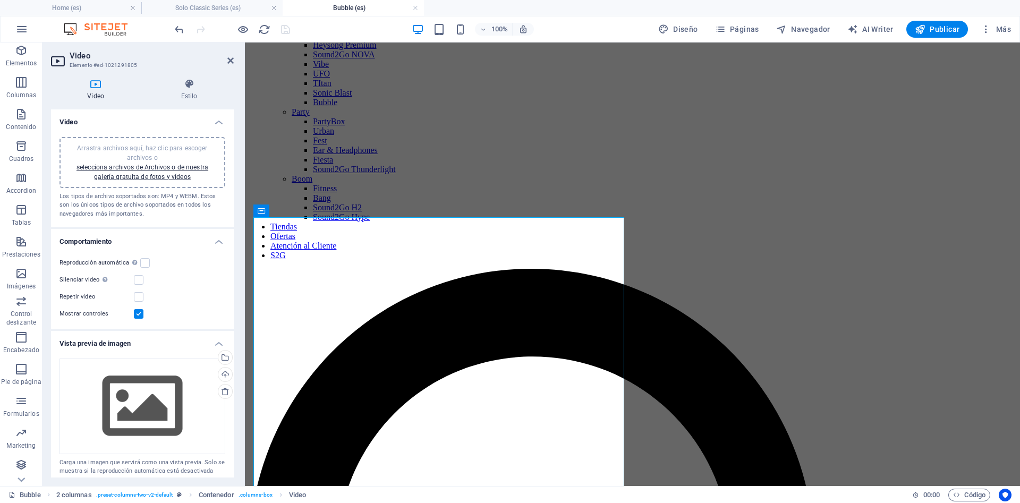
click at [139, 171] on div "Arrastra archivos aquí, haz clic para escoger archivos o selecciona archivos de…" at bounding box center [142, 162] width 153 height 38
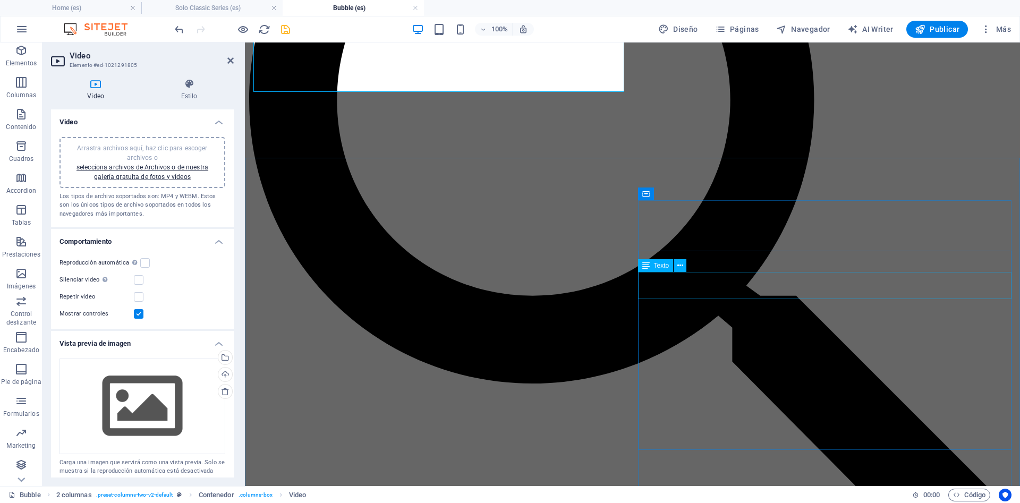
scroll to position [649, 0]
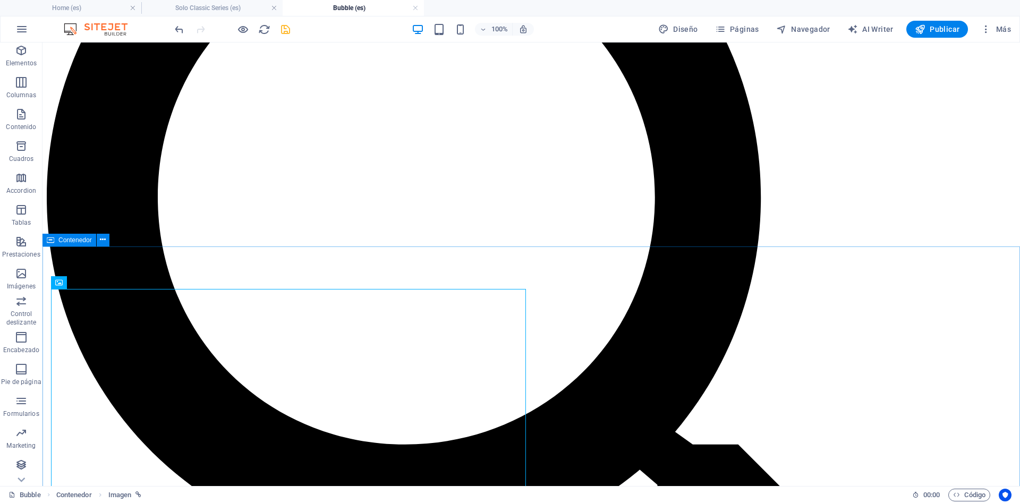
click at [57, 240] on div "Contenedor" at bounding box center [69, 240] width 54 height 13
click at [102, 241] on icon at bounding box center [103, 239] width 6 height 11
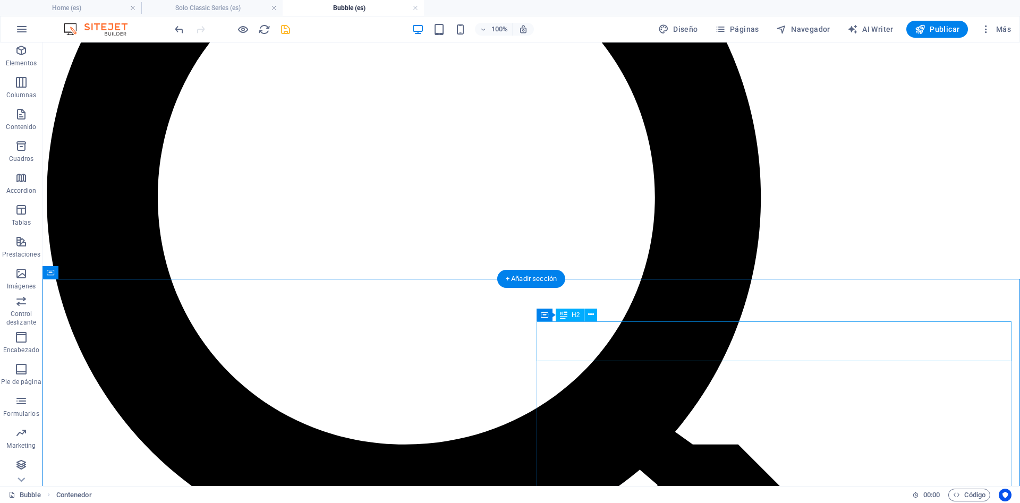
scroll to position [541, 0]
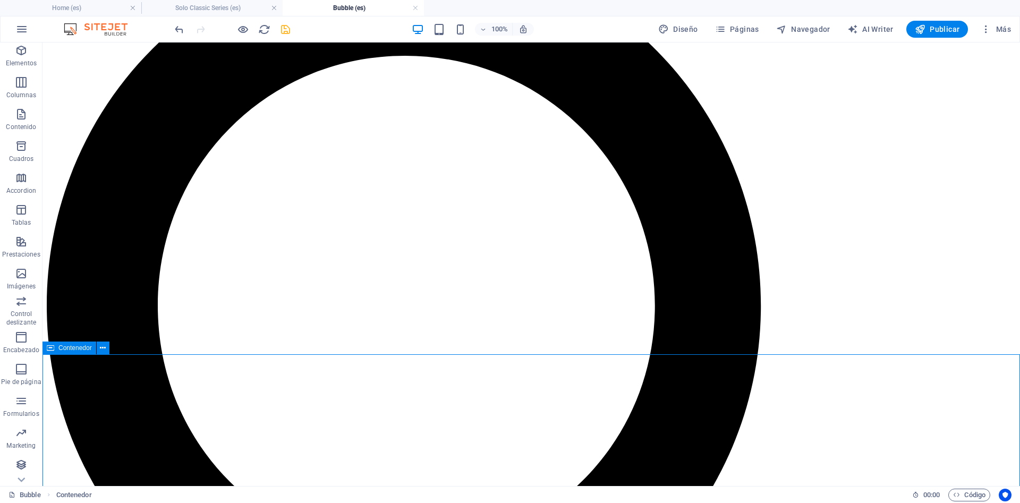
click at [61, 348] on span "Contenedor" at bounding box center [74, 348] width 33 height 6
click at [106, 347] on button at bounding box center [103, 348] width 13 height 13
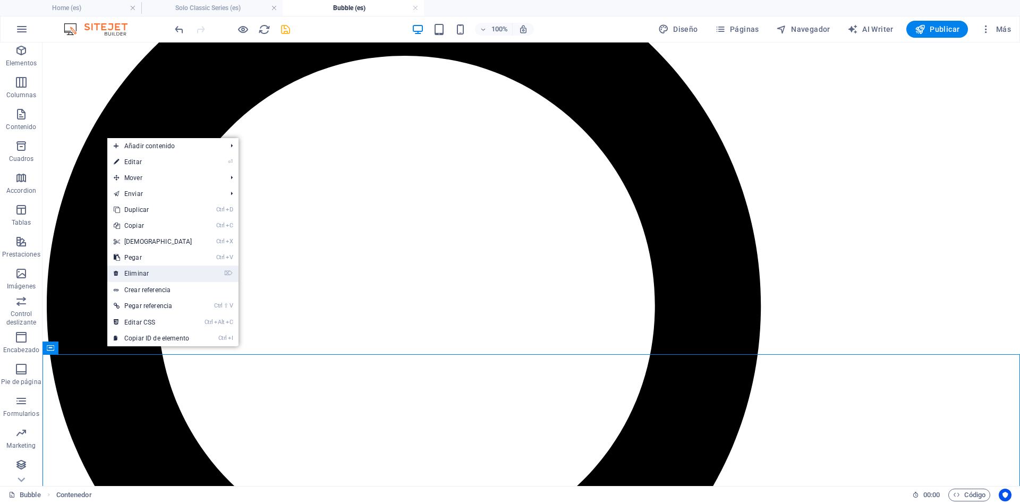
click at [142, 271] on link "⌦ Eliminar" at bounding box center [152, 274] width 91 height 16
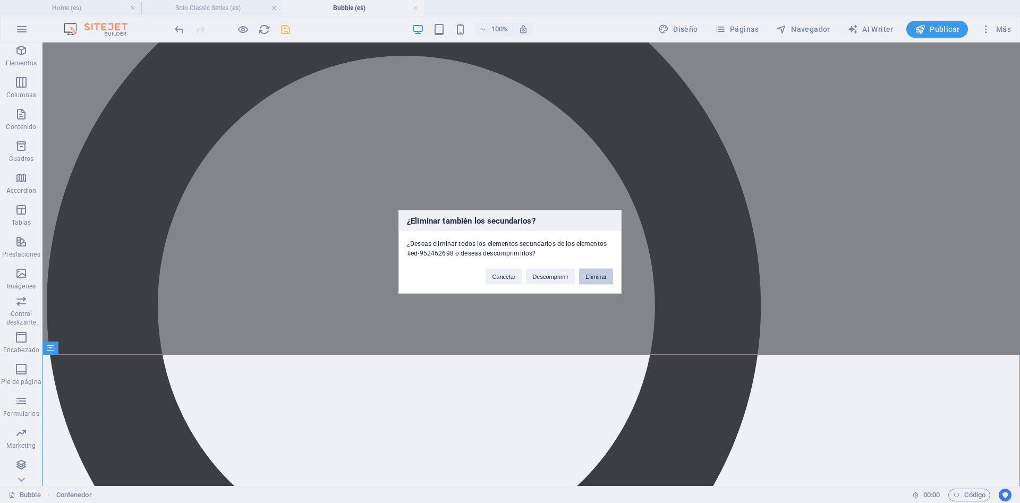
drag, startPoint x: 583, startPoint y: 278, endPoint x: 540, endPoint y: 237, distance: 60.1
click at [583, 278] on button "Eliminar" at bounding box center [596, 276] width 34 height 16
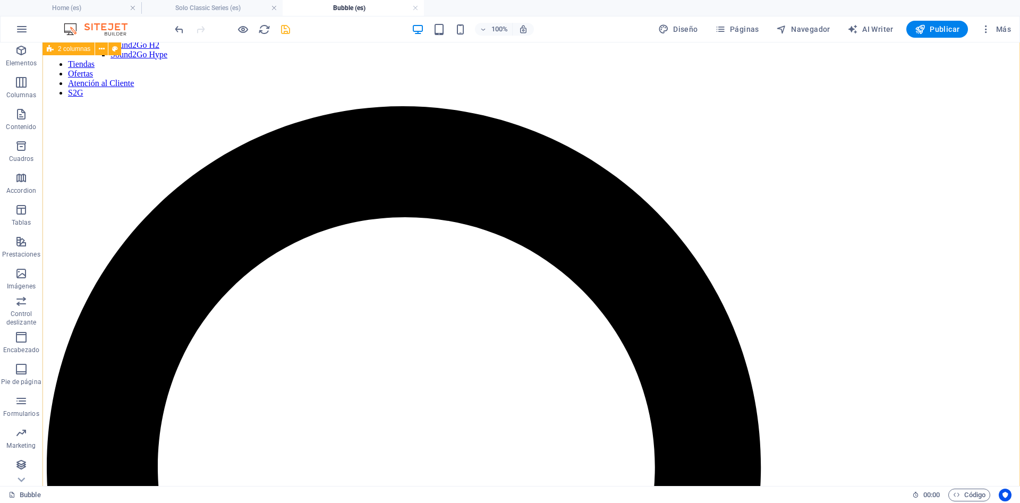
scroll to position [625, 0]
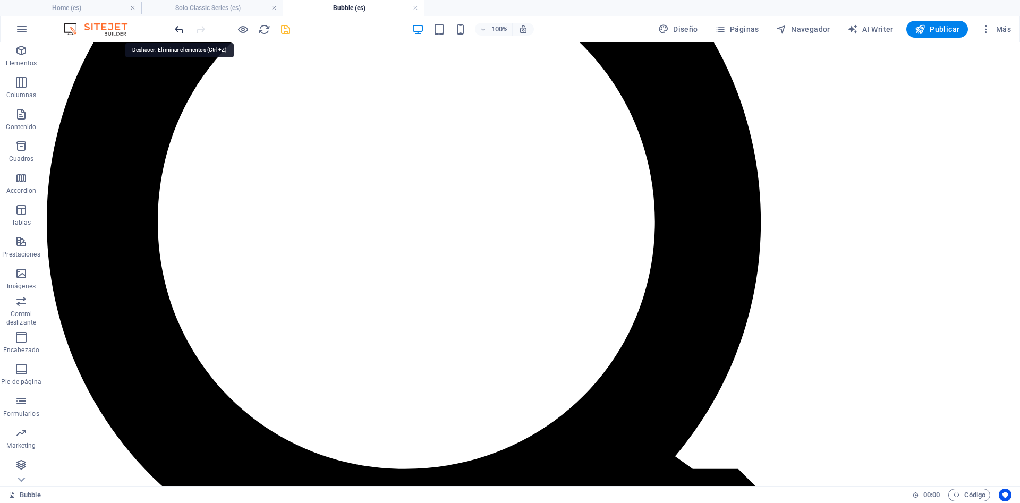
click at [181, 27] on icon "undo" at bounding box center [179, 29] width 12 height 12
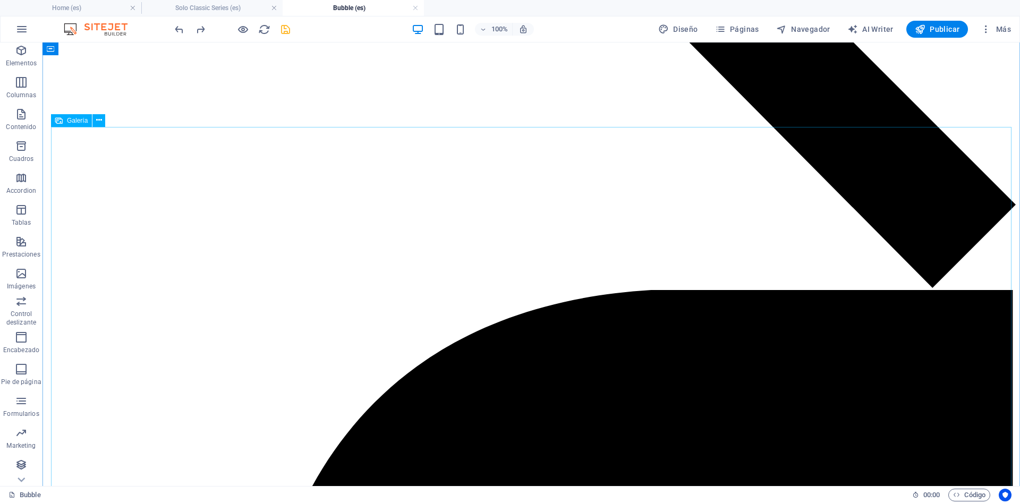
scroll to position [950, 0]
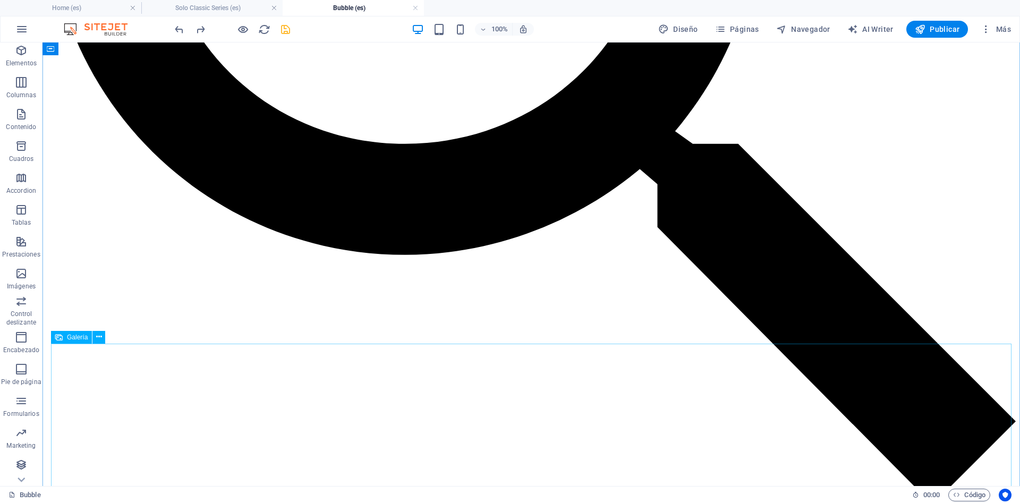
click at [70, 337] on span "Galería" at bounding box center [77, 337] width 21 height 6
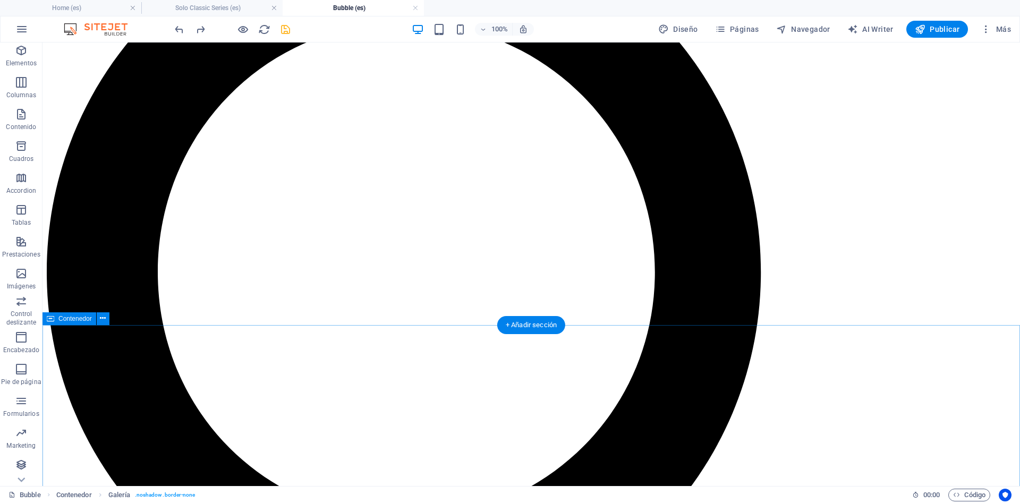
scroll to position [733, 0]
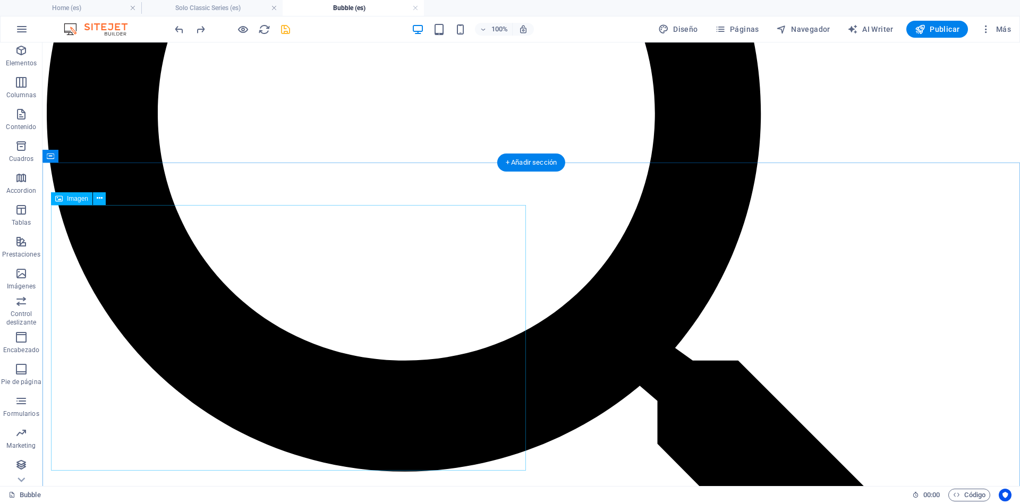
drag, startPoint x: 564, startPoint y: 199, endPoint x: 590, endPoint y: 196, distance: 25.6
click at [567, 199] on span "Contenedor" at bounding box center [568, 198] width 33 height 6
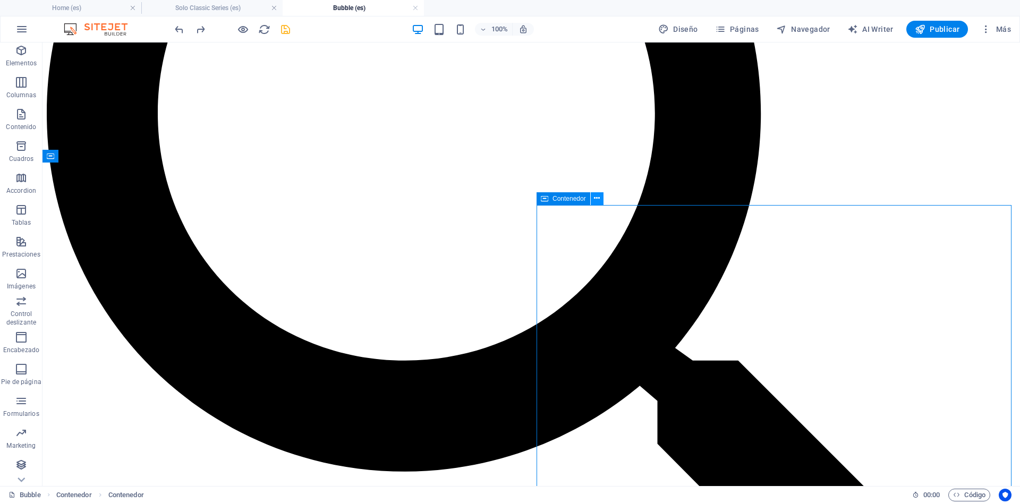
click at [594, 195] on icon at bounding box center [597, 198] width 6 height 11
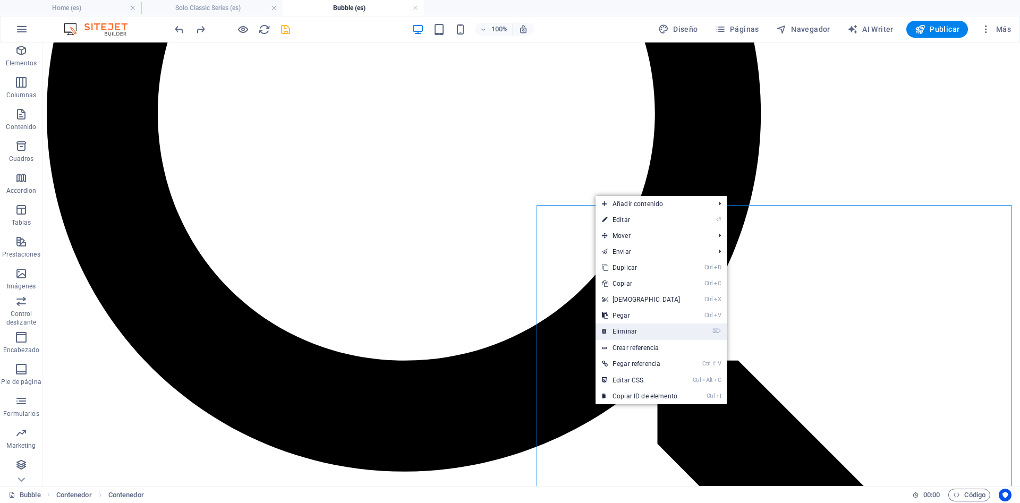
click at [641, 327] on link "⌦ Eliminar" at bounding box center [640, 331] width 91 height 16
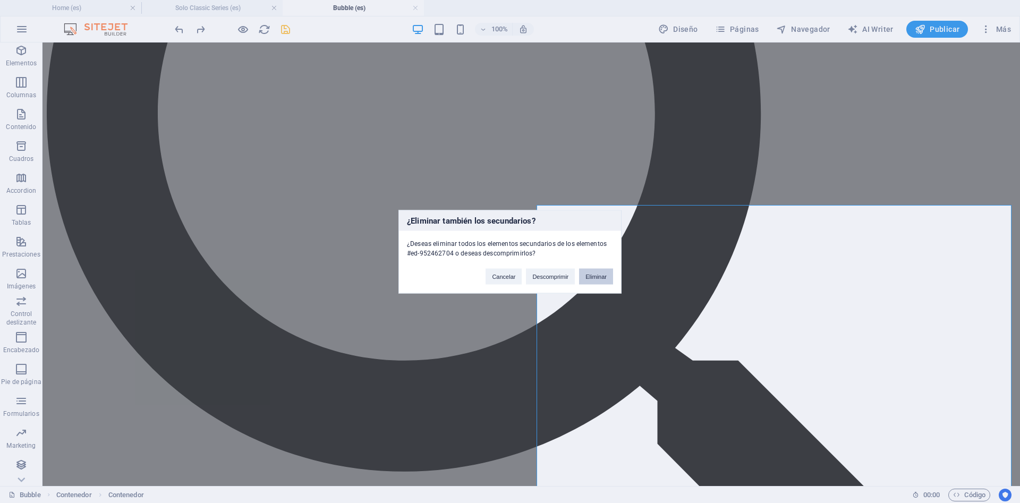
click at [598, 279] on button "Eliminar" at bounding box center [596, 276] width 34 height 16
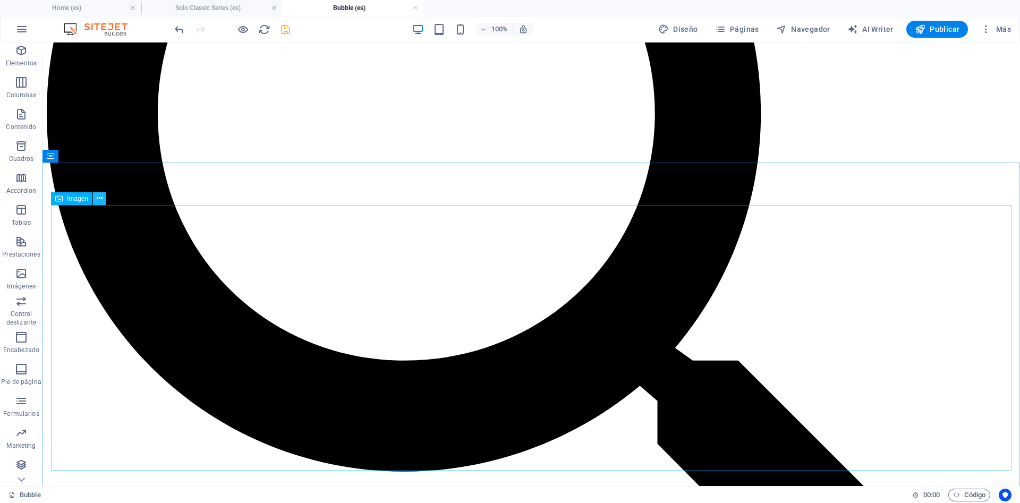
click at [96, 198] on button at bounding box center [99, 198] width 13 height 13
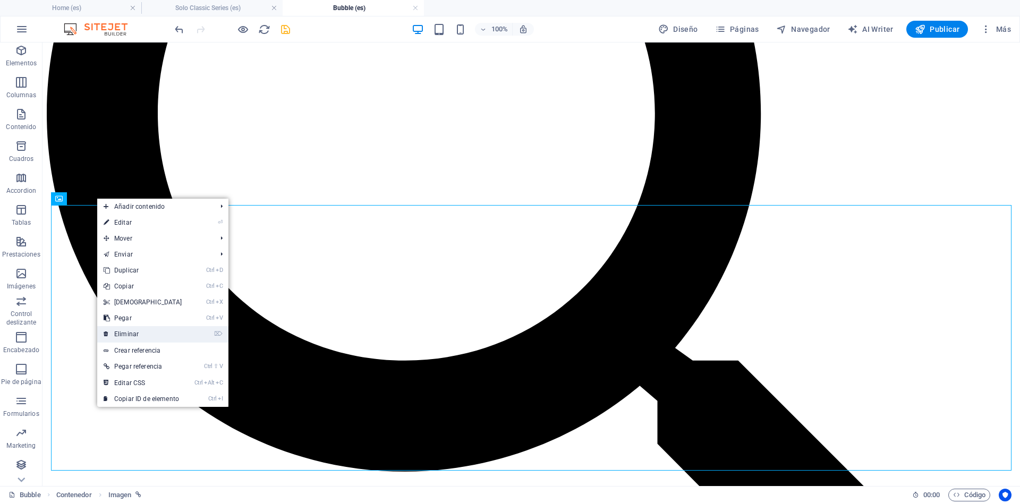
click at [154, 332] on link "⌦ Eliminar" at bounding box center [142, 334] width 91 height 16
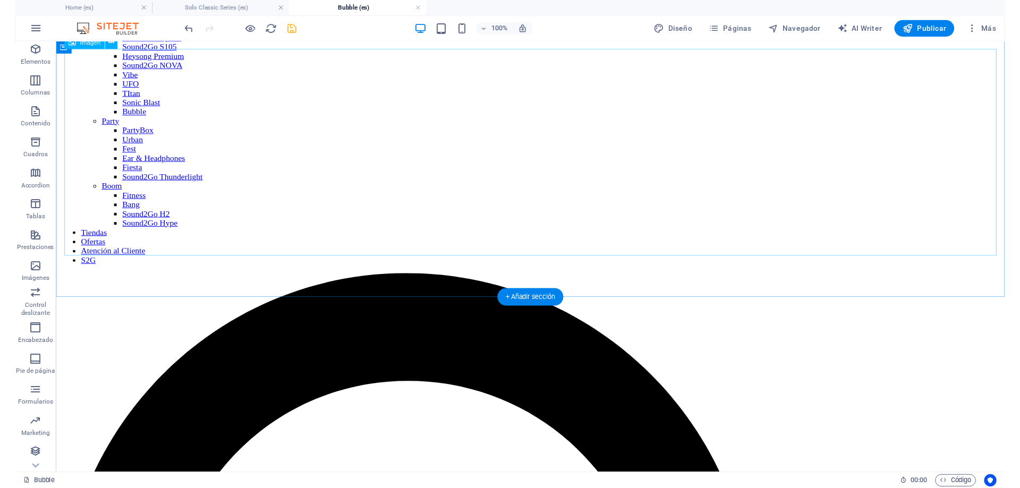
scroll to position [300, 0]
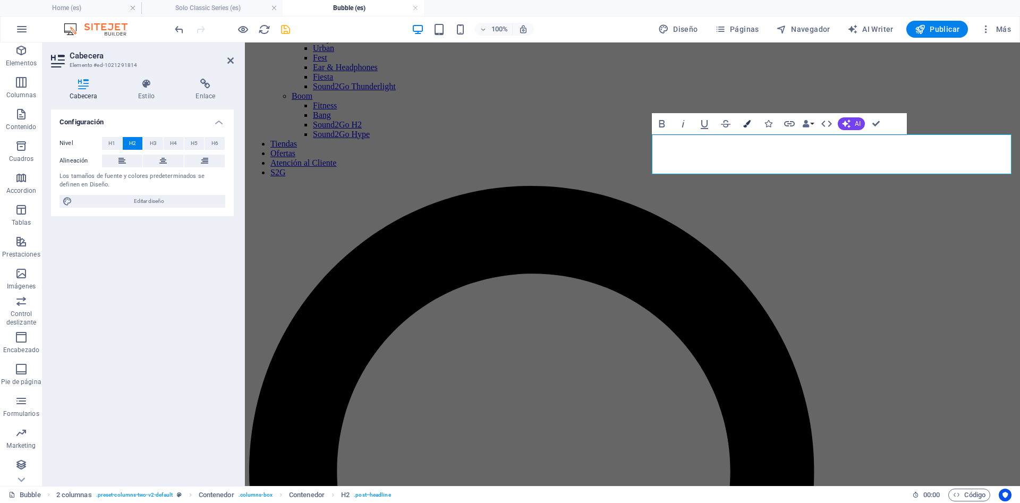
click at [747, 123] on icon "button" at bounding box center [746, 123] width 7 height 7
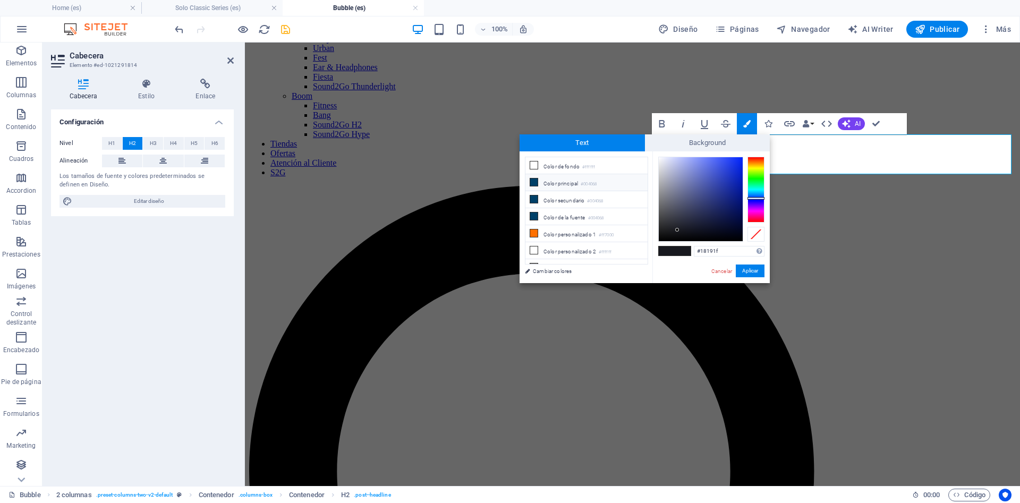
click at [550, 183] on li "Color principal #004068" at bounding box center [586, 182] width 122 height 17
type input "#004068"
click at [757, 274] on button "Aplicar" at bounding box center [750, 270] width 29 height 13
